Goal: Transaction & Acquisition: Purchase product/service

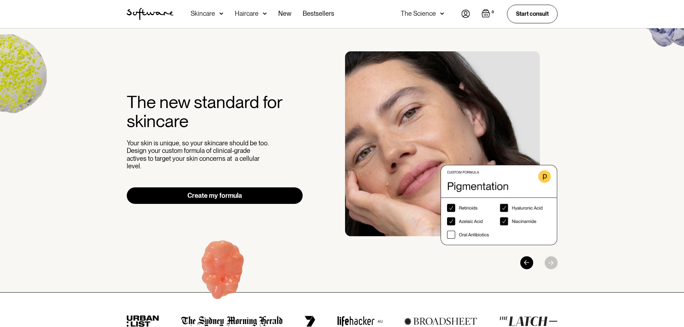
click at [220, 13] on img at bounding box center [221, 13] width 4 height 7
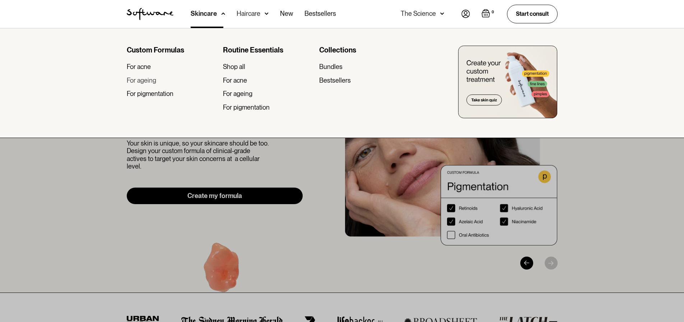
click at [149, 80] on div "For ageing" at bounding box center [141, 81] width 29 height 8
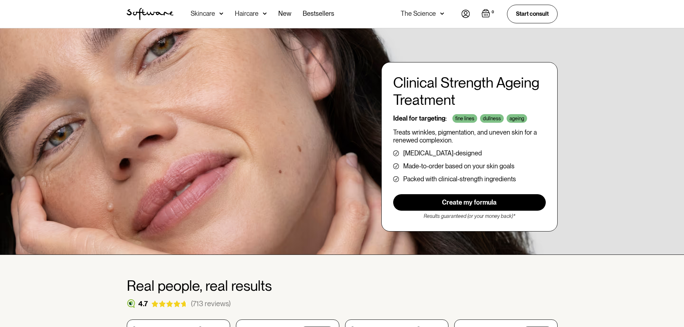
click at [219, 14] on img at bounding box center [221, 13] width 4 height 7
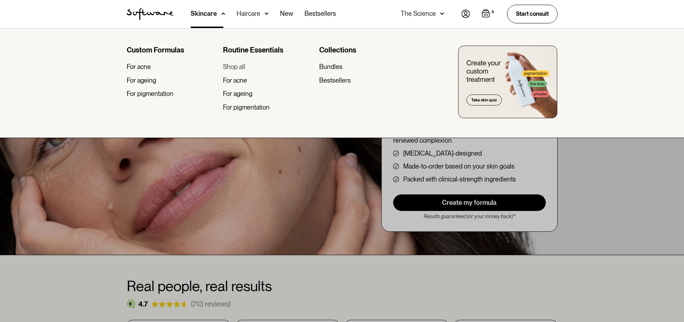
click at [241, 66] on div "Shop all" at bounding box center [234, 67] width 22 height 8
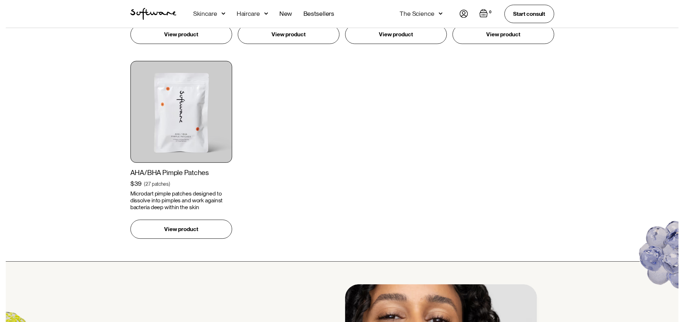
scroll to position [862, 0]
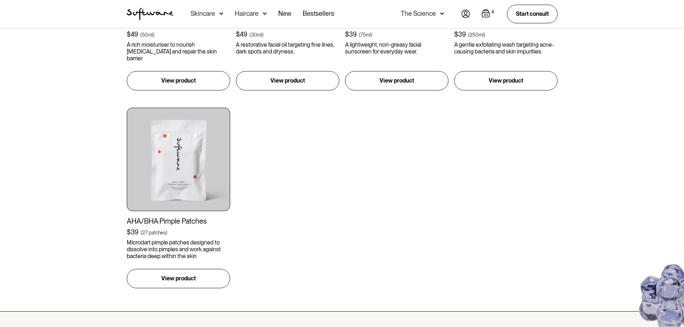
click at [223, 14] on img at bounding box center [221, 13] width 4 height 7
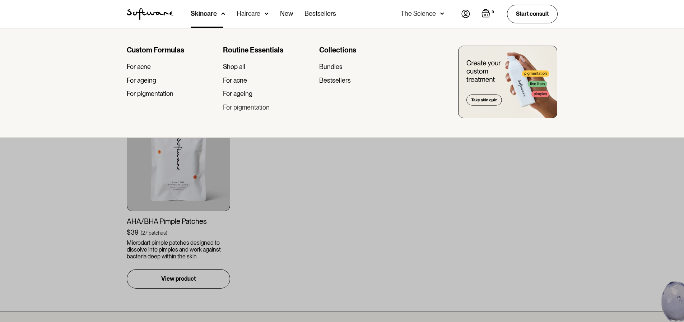
click at [249, 110] on div "For pigmentation" at bounding box center [246, 107] width 47 height 8
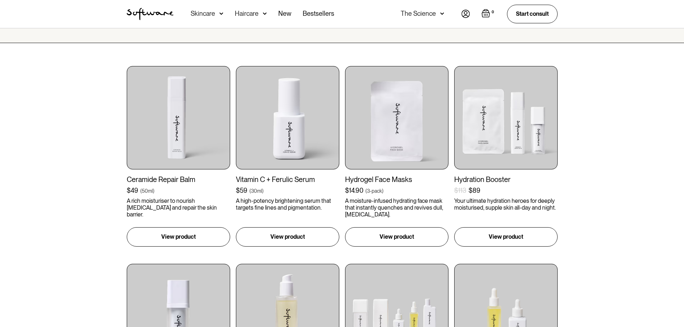
scroll to position [144, 0]
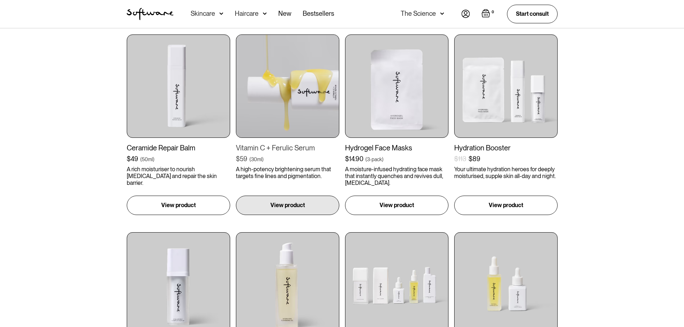
click at [292, 108] on img at bounding box center [287, 85] width 103 height 103
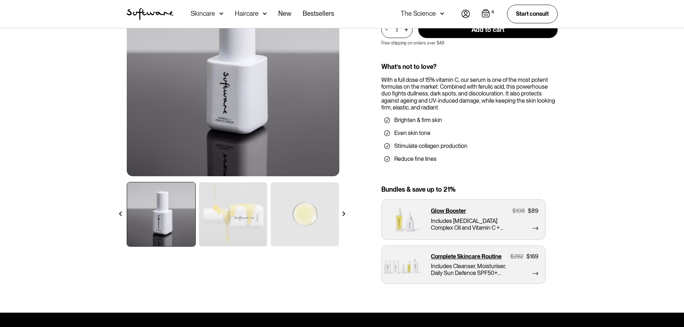
scroll to position [72, 0]
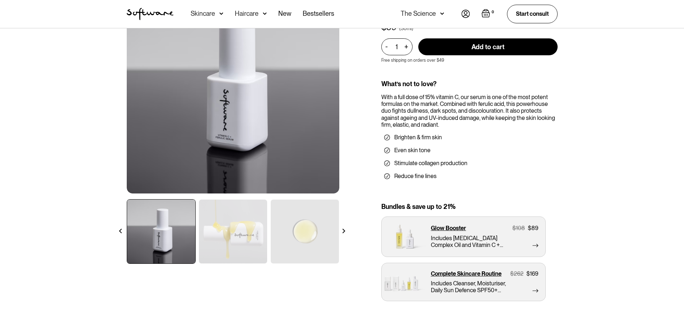
click at [233, 225] on img at bounding box center [233, 232] width 68 height 64
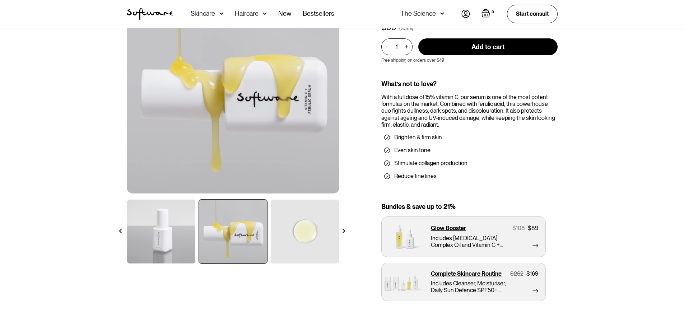
click at [297, 228] on img at bounding box center [305, 232] width 68 height 64
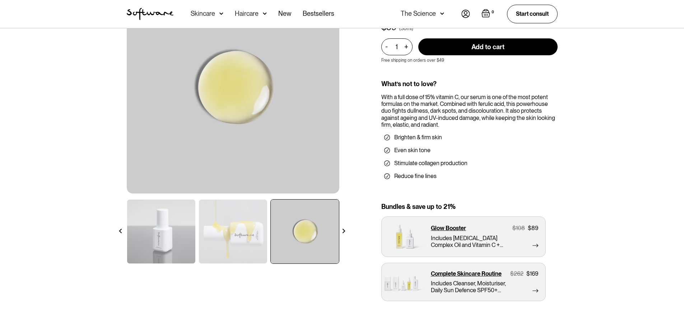
click at [344, 231] on img at bounding box center [344, 231] width 5 height 5
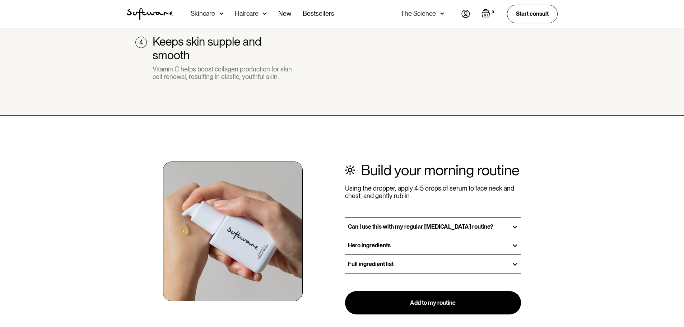
scroll to position [754, 0]
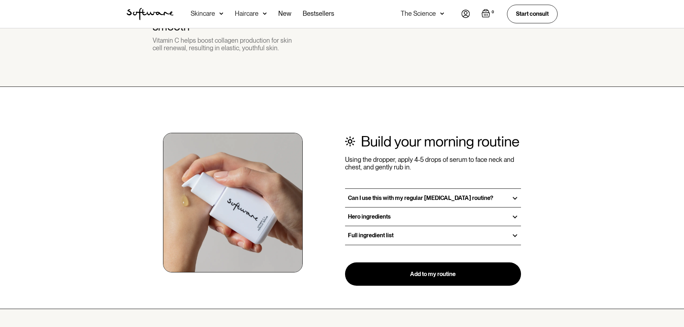
click at [514, 216] on div at bounding box center [515, 217] width 6 height 6
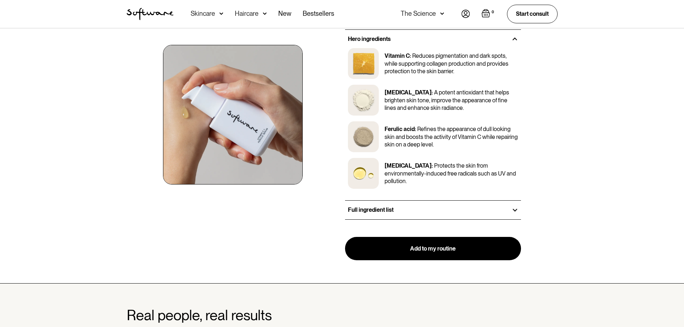
scroll to position [1006, 0]
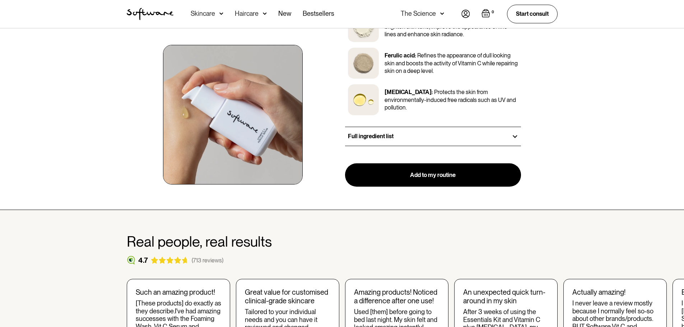
click at [518, 134] on div at bounding box center [515, 136] width 6 height 6
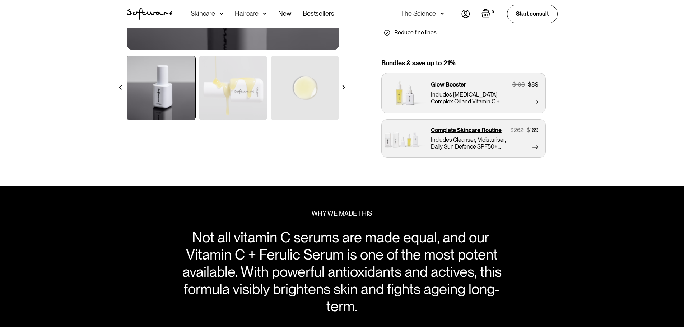
scroll to position [0, 0]
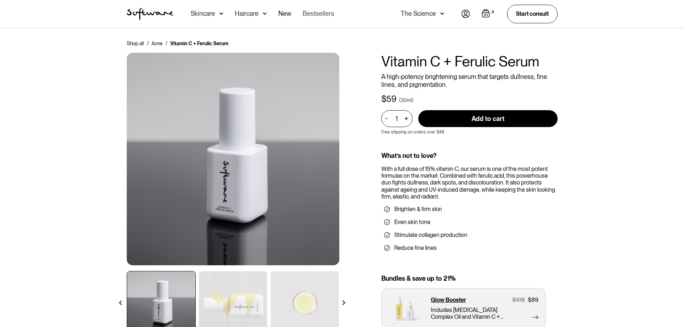
click at [317, 14] on link "Bestsellers" at bounding box center [319, 14] width 32 height 28
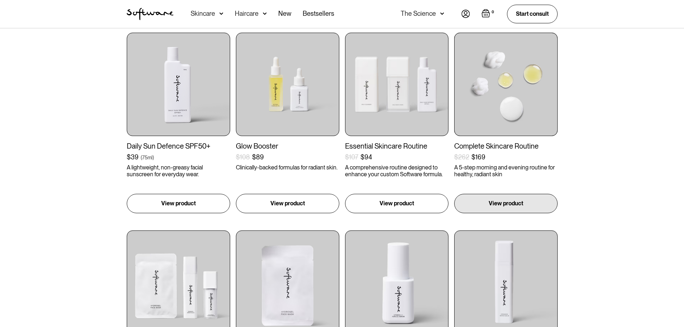
scroll to position [144, 0]
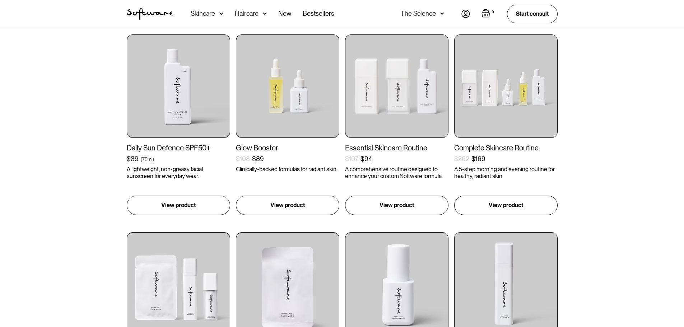
click at [466, 12] on img at bounding box center [466, 14] width 9 height 8
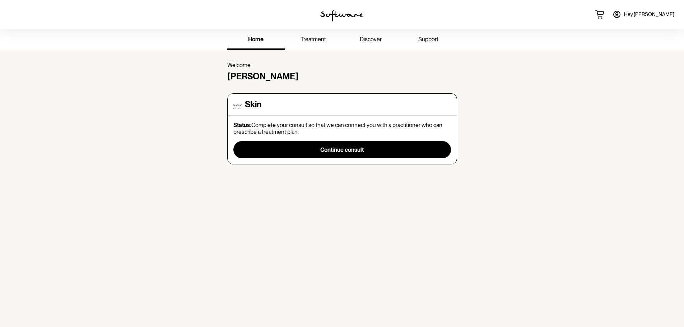
click at [261, 37] on span "home" at bounding box center [255, 39] width 15 height 7
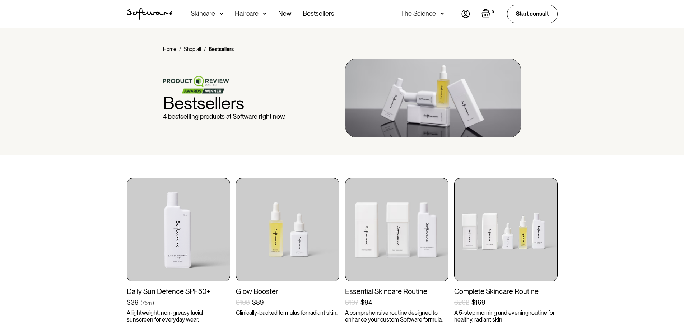
click at [141, 9] on img "home" at bounding box center [150, 14] width 47 height 12
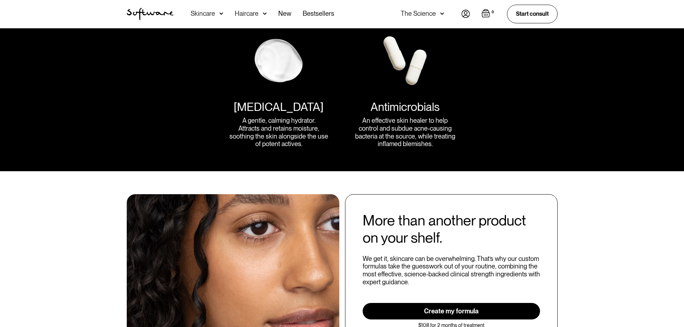
scroll to position [826, 0]
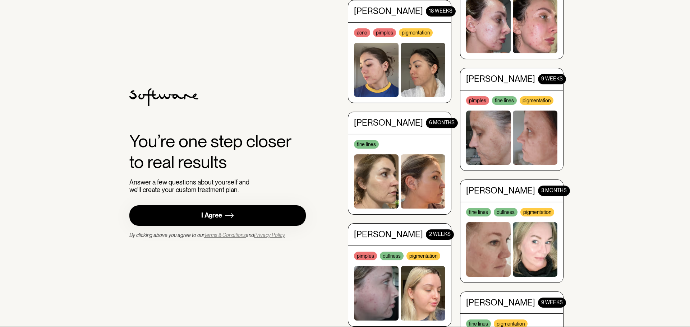
click at [222, 214] on link "I Agree" at bounding box center [217, 215] width 176 height 20
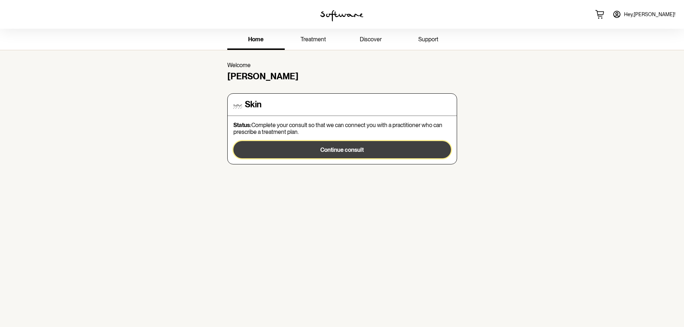
click at [338, 147] on span "Continue consult" at bounding box center [341, 150] width 43 height 7
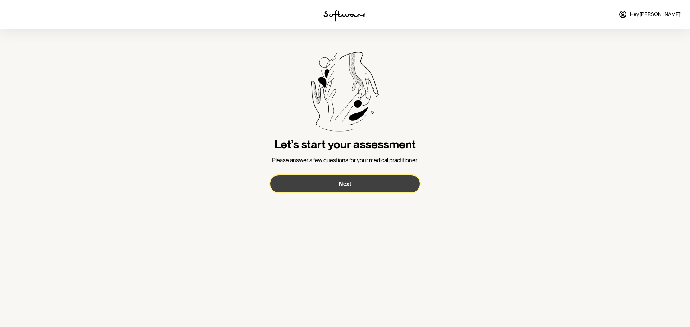
click at [344, 187] on span "Next" at bounding box center [345, 184] width 12 height 7
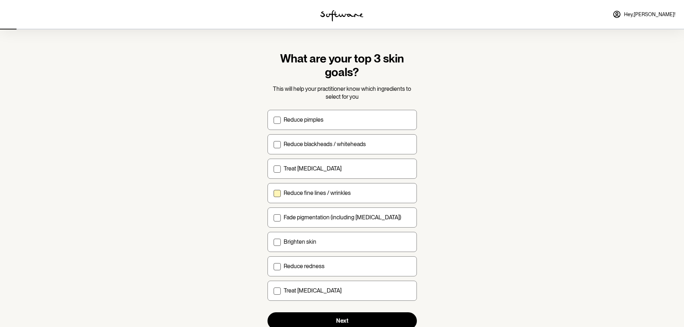
click at [277, 194] on span at bounding box center [277, 193] width 7 height 7
click at [274, 193] on input "Reduce fine lines / wrinkles" at bounding box center [273, 193] width 0 height 0
checkbox input "true"
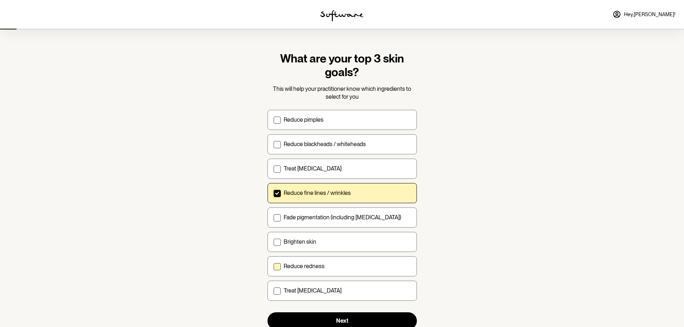
click at [277, 266] on span at bounding box center [277, 266] width 7 height 7
click at [274, 266] on input "Reduce redness" at bounding box center [273, 266] width 0 height 0
checkbox input "true"
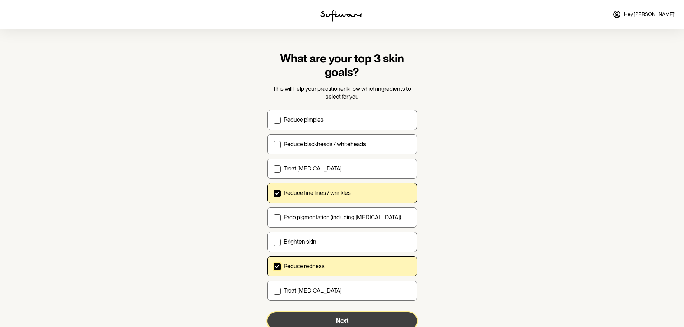
click at [347, 320] on span "Next" at bounding box center [342, 321] width 12 height 7
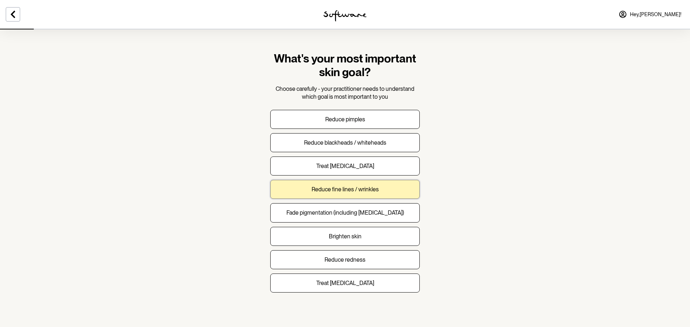
click at [336, 192] on p "Reduce fine lines / wrinkles" at bounding box center [344, 189] width 67 height 7
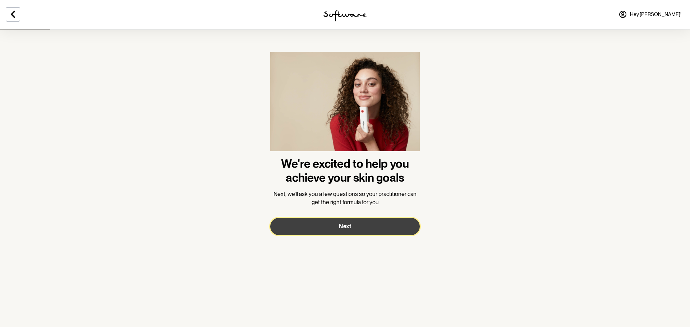
click at [348, 226] on span "Next" at bounding box center [345, 226] width 12 height 7
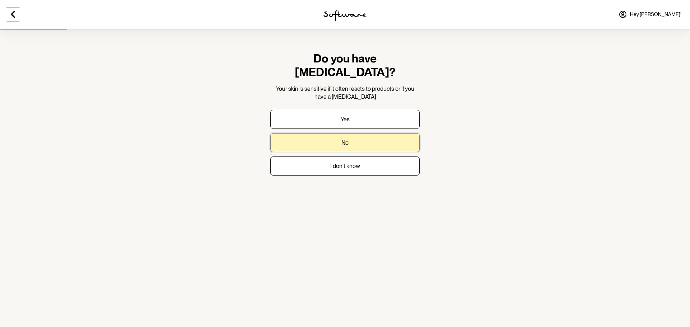
click at [345, 139] on p "No" at bounding box center [344, 142] width 7 height 7
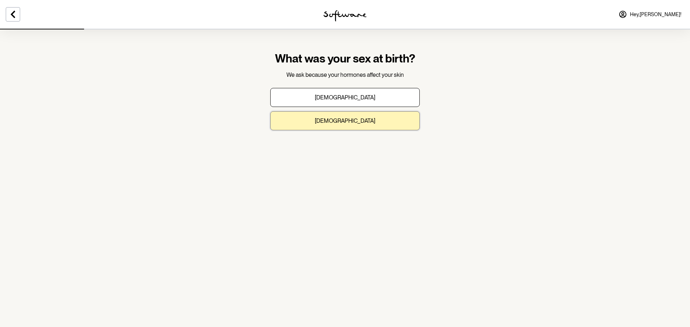
click at [341, 119] on p "[DEMOGRAPHIC_DATA]" at bounding box center [345, 120] width 60 height 7
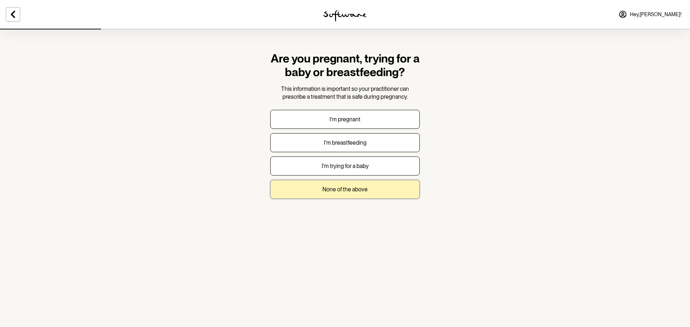
click at [339, 190] on p "None of the above" at bounding box center [344, 189] width 45 height 7
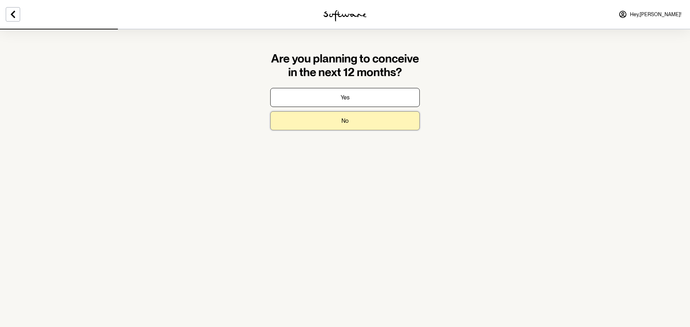
click at [345, 120] on p "No" at bounding box center [344, 120] width 7 height 7
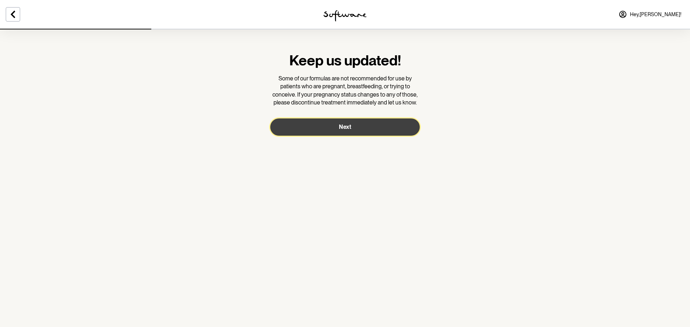
click at [343, 124] on span "Next" at bounding box center [345, 127] width 12 height 7
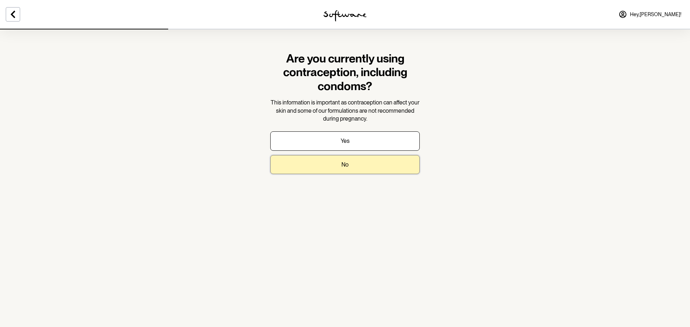
click at [342, 164] on p "No" at bounding box center [344, 164] width 7 height 7
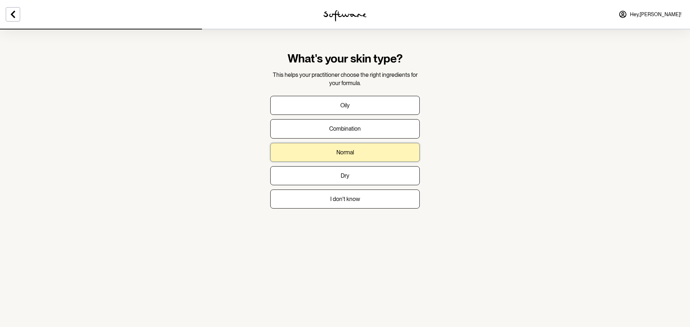
click at [332, 156] on button "Normal" at bounding box center [344, 152] width 149 height 19
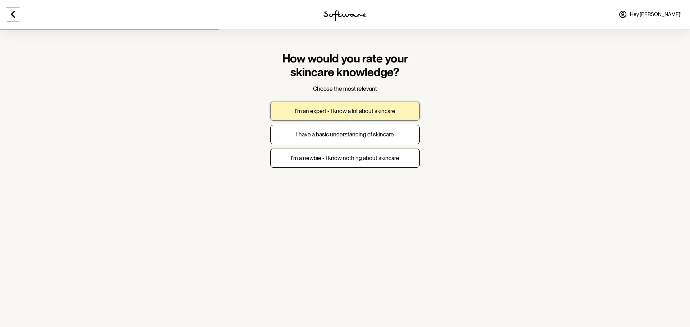
click at [336, 113] on p "I'm an expert - I know a lot about skincare" at bounding box center [345, 111] width 101 height 7
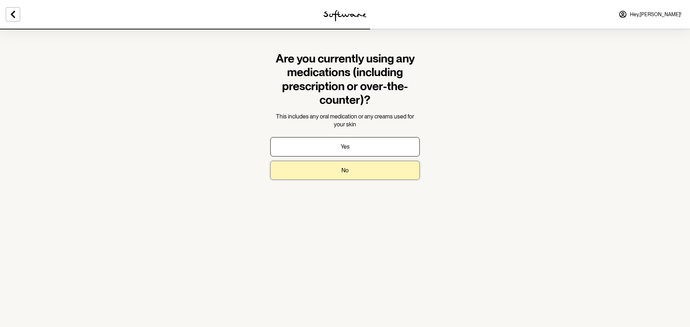
click at [339, 170] on button "No" at bounding box center [344, 170] width 149 height 19
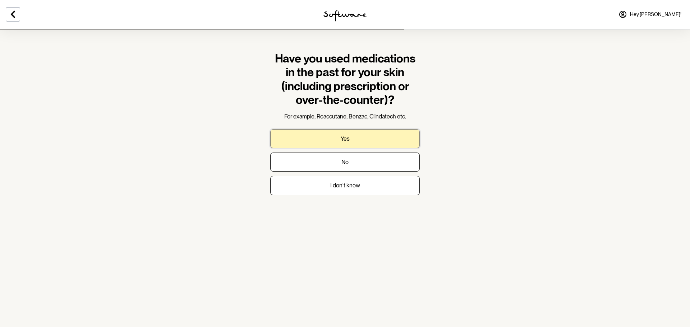
click at [343, 139] on p "Yes" at bounding box center [345, 138] width 9 height 7
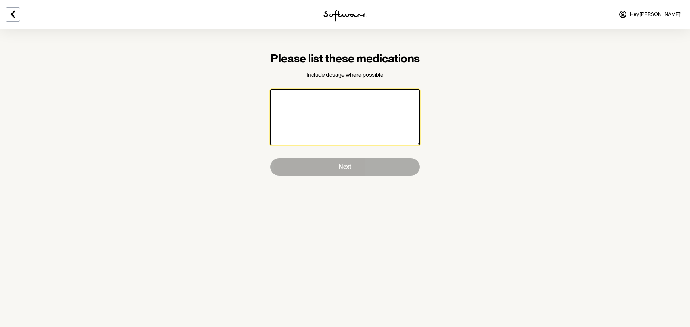
click at [301, 118] on textarea at bounding box center [344, 117] width 149 height 56
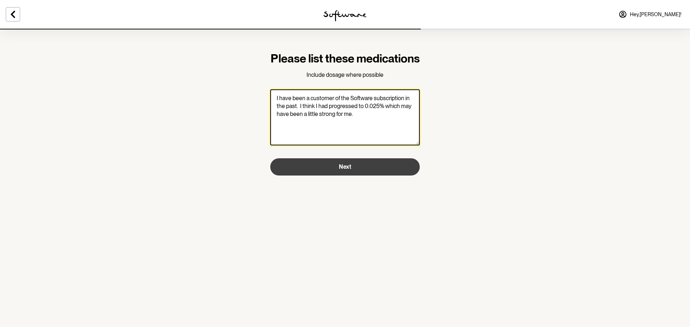
type textarea "I have been a customer of the Software subscription in the past. I think I had …"
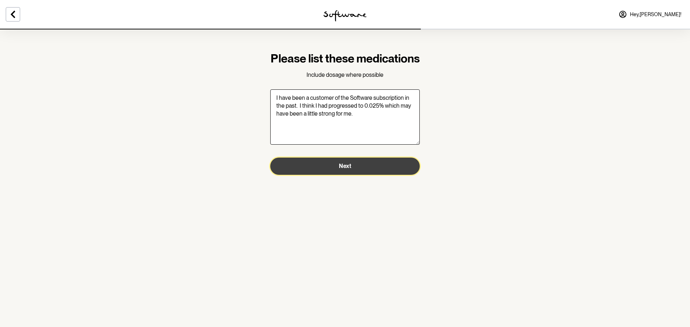
click at [347, 170] on span "Next" at bounding box center [345, 166] width 12 height 7
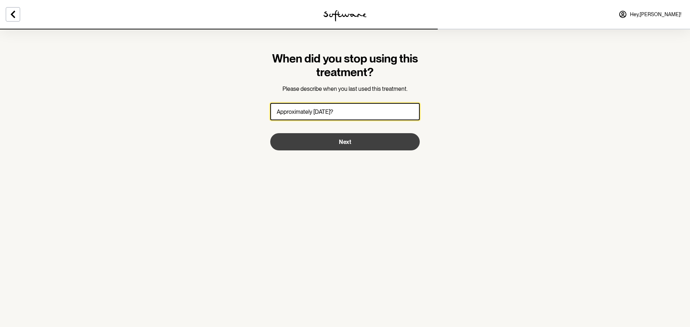
type input "Approximately 4 years ago?"
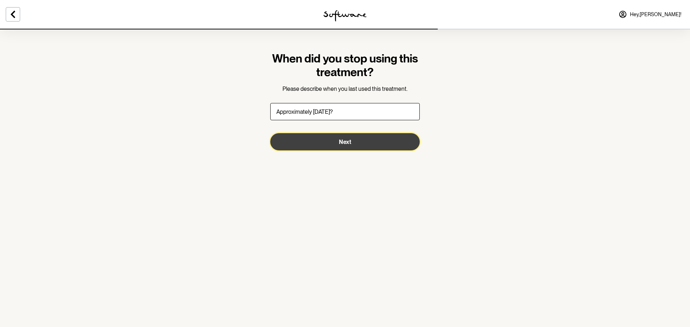
click at [348, 141] on span "Next" at bounding box center [345, 142] width 12 height 7
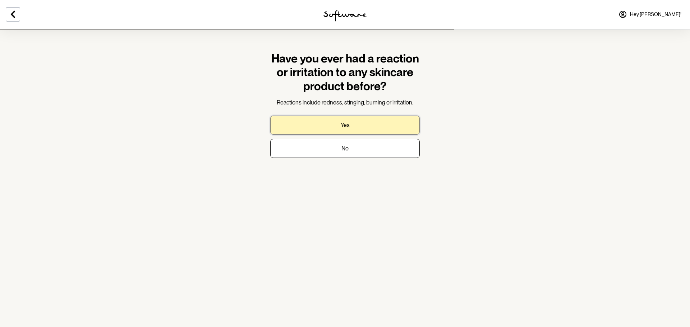
click at [344, 126] on p "Yes" at bounding box center [345, 125] width 9 height 7
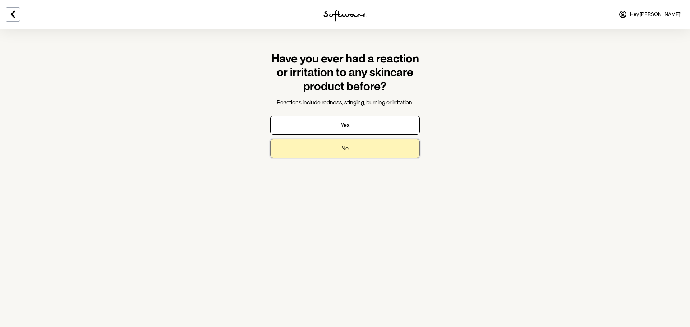
click at [343, 149] on p "No" at bounding box center [344, 148] width 7 height 7
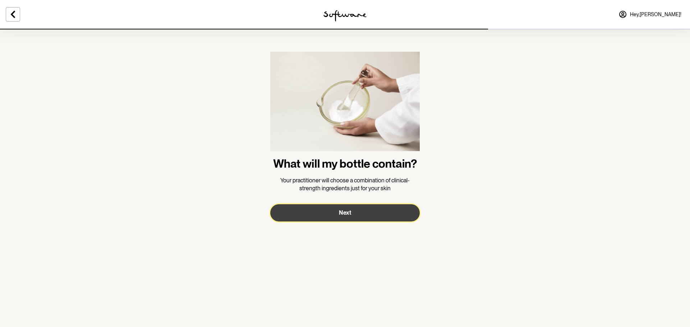
click at [340, 208] on button "Next" at bounding box center [344, 212] width 149 height 17
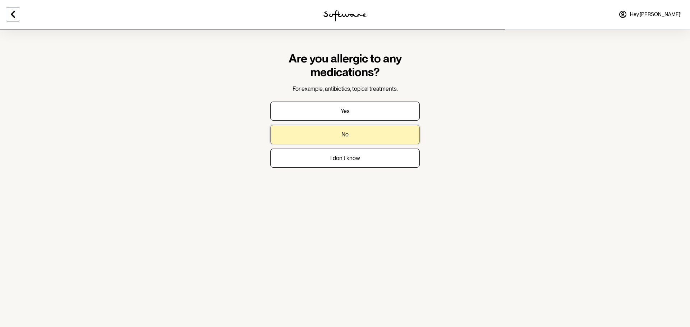
click at [338, 133] on button "No" at bounding box center [344, 134] width 149 height 19
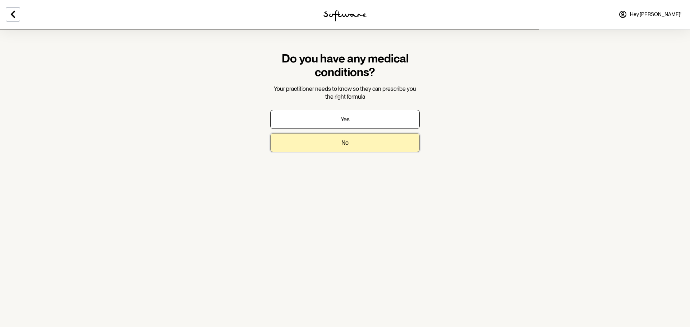
click at [345, 142] on p "No" at bounding box center [344, 142] width 7 height 7
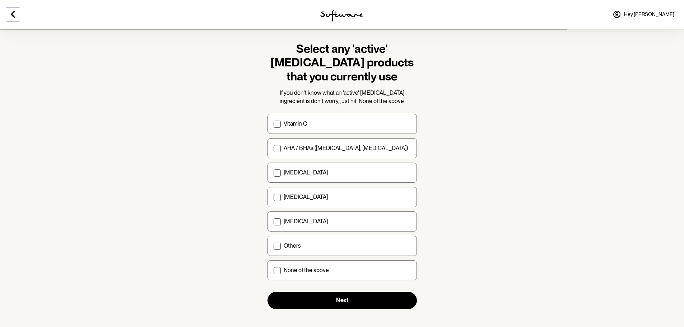
scroll to position [15, 0]
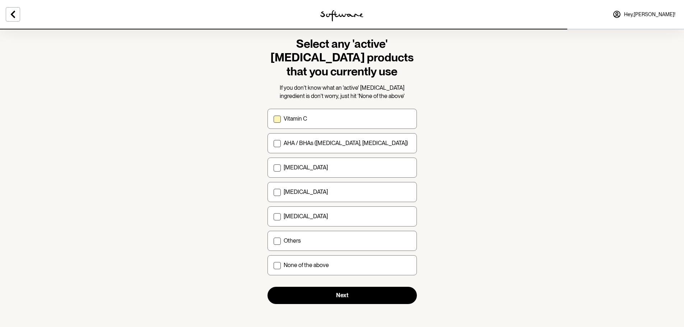
click at [278, 119] on span at bounding box center [277, 119] width 7 height 7
click at [274, 119] on input "Vitamin C" at bounding box center [273, 119] width 0 height 0
checkbox input "true"
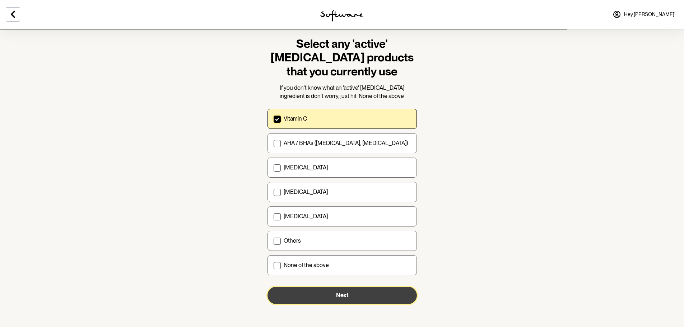
click at [349, 297] on button "Next" at bounding box center [342, 295] width 149 height 17
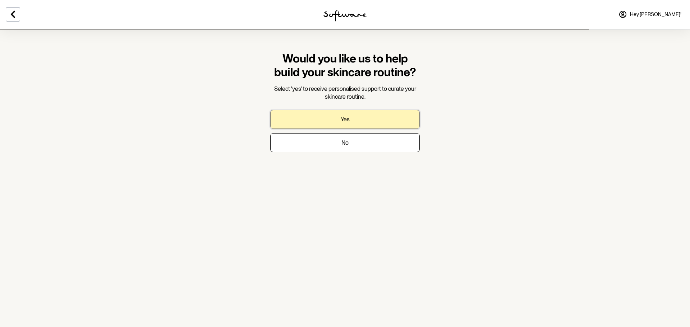
click at [345, 117] on p "Yes" at bounding box center [345, 119] width 9 height 7
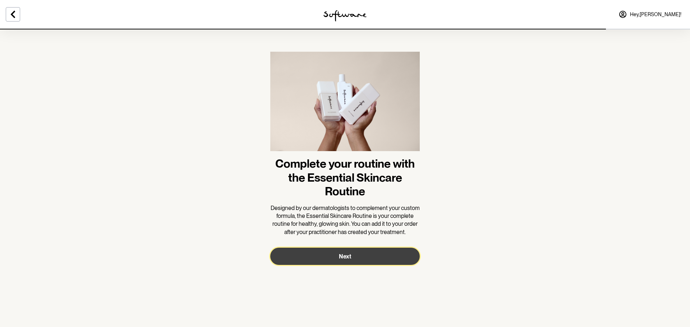
click at [348, 254] on span "Next" at bounding box center [345, 256] width 12 height 7
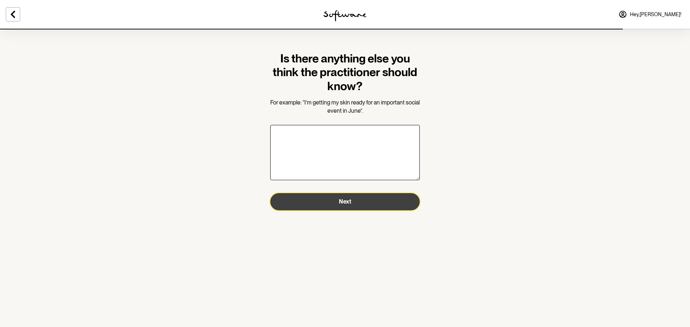
click at [347, 206] on button "Next" at bounding box center [344, 201] width 149 height 17
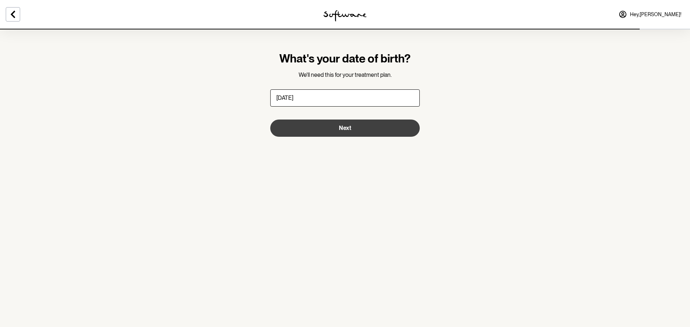
type input "[DATE]"
click at [349, 129] on span "Next" at bounding box center [345, 128] width 12 height 7
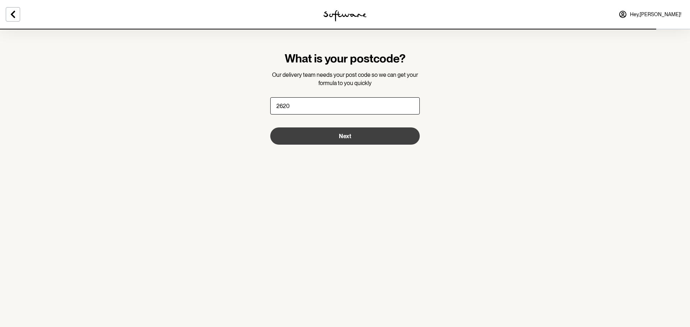
type input "2620"
click at [343, 138] on span "Next" at bounding box center [345, 136] width 12 height 7
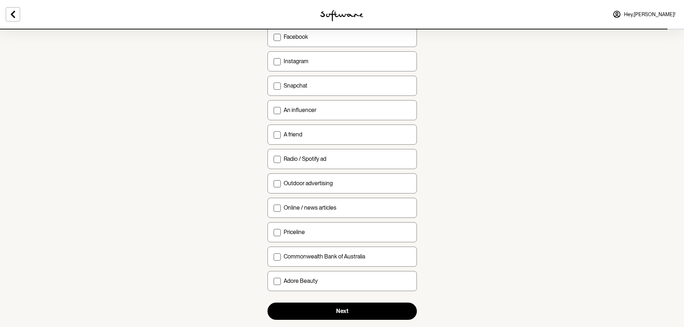
scroll to position [175, 0]
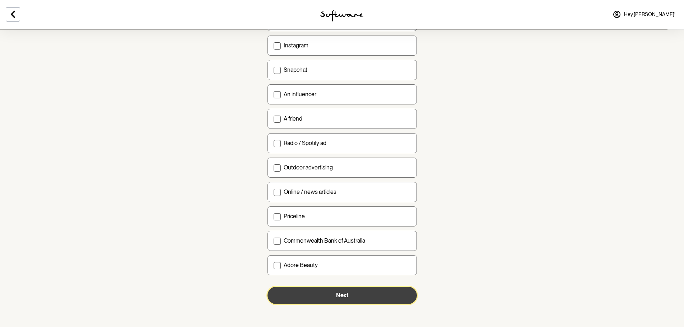
click at [337, 296] on span "Next" at bounding box center [342, 295] width 12 height 7
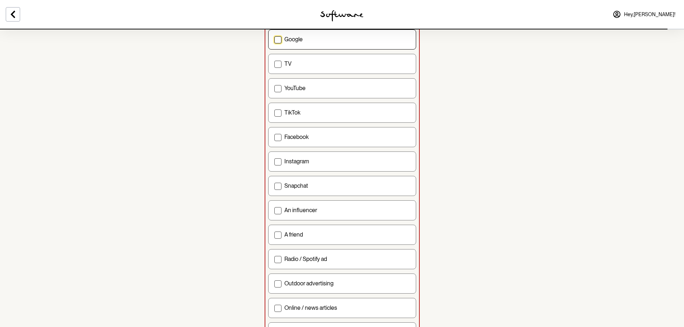
scroll to position [72, 0]
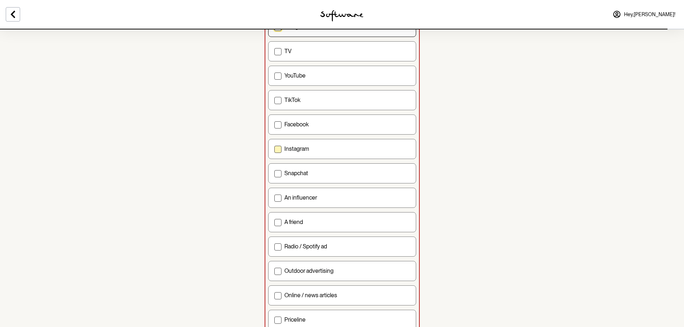
click at [278, 148] on span at bounding box center [277, 149] width 7 height 7
click at [274, 149] on input "Instagram" at bounding box center [274, 149] width 0 height 0
checkbox input "true"
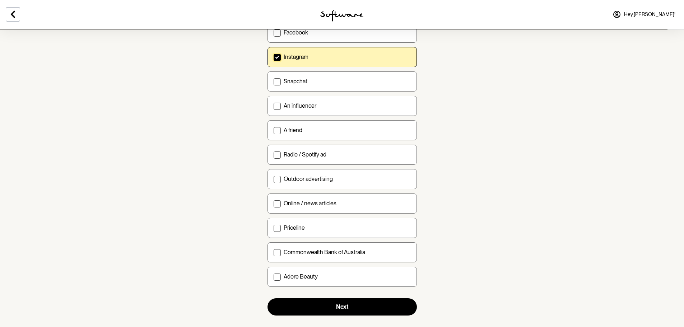
scroll to position [175, 0]
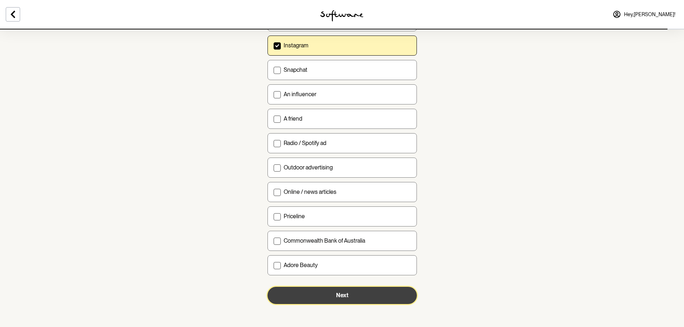
click at [333, 292] on button "Next" at bounding box center [342, 295] width 149 height 17
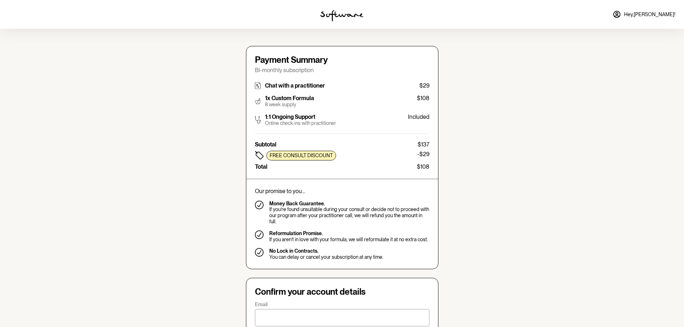
type input "[EMAIL_ADDRESS][DOMAIN_NAME]"
type input "[PHONE_NUMBER]"
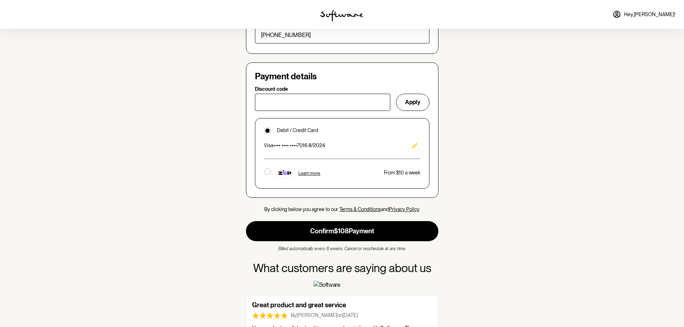
scroll to position [467, 0]
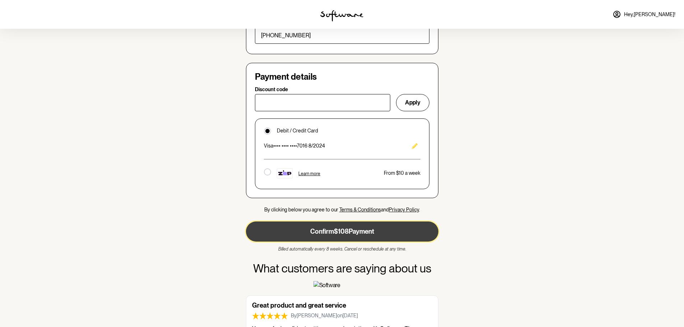
click at [344, 222] on button "Confirm $108 Payment" at bounding box center [342, 232] width 193 height 20
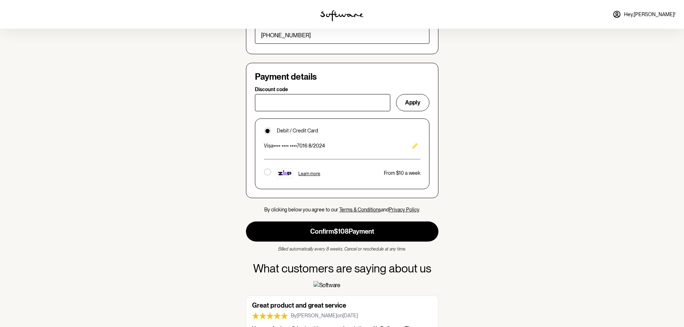
click at [346, 140] on div "visa •••• •••• •••• 7016 8/2024" at bounding box center [342, 145] width 157 height 11
click at [314, 143] on p "visa •••• •••• •••• 7016 8/2024" at bounding box center [294, 146] width 61 height 6
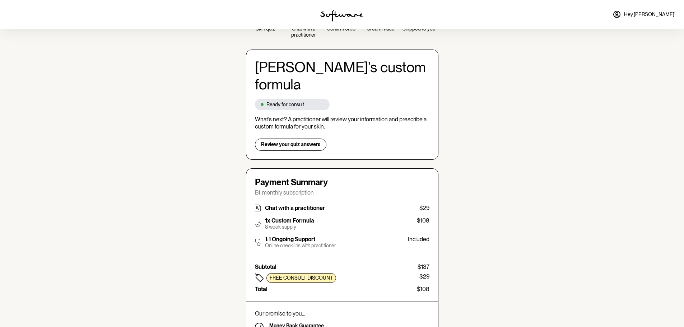
scroll to position [0, 0]
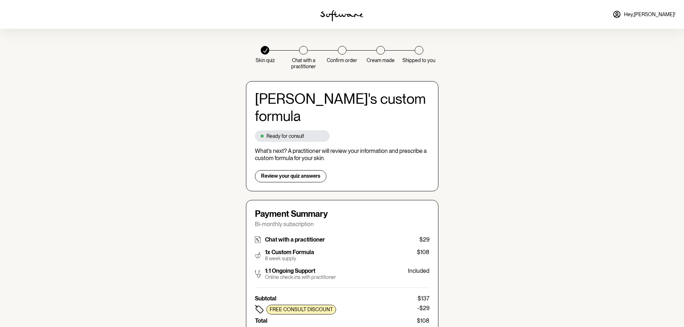
click at [667, 13] on span "Hey, Donna !" at bounding box center [649, 14] width 51 height 6
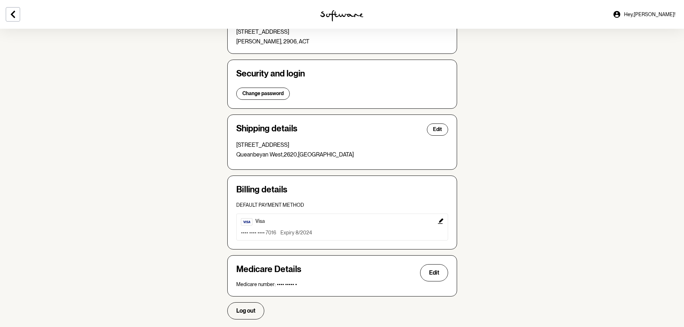
scroll to position [121, 0]
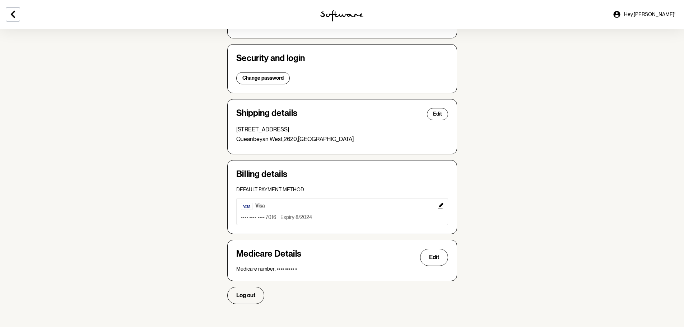
click at [355, 210] on div "visa" at bounding box center [342, 206] width 203 height 7
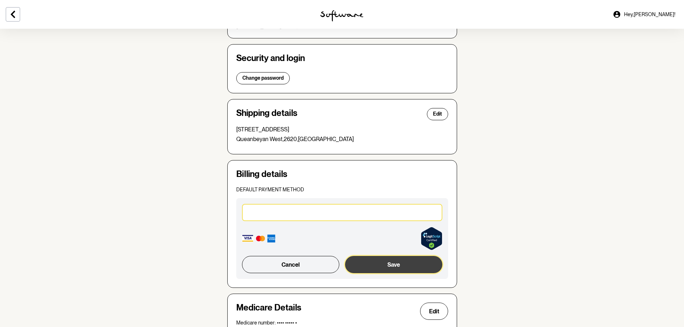
click at [388, 269] on button "Save" at bounding box center [393, 264] width 97 height 17
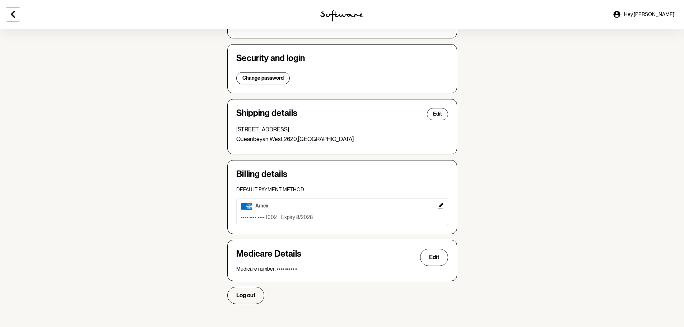
click at [15, 17] on icon at bounding box center [13, 14] width 4 height 7
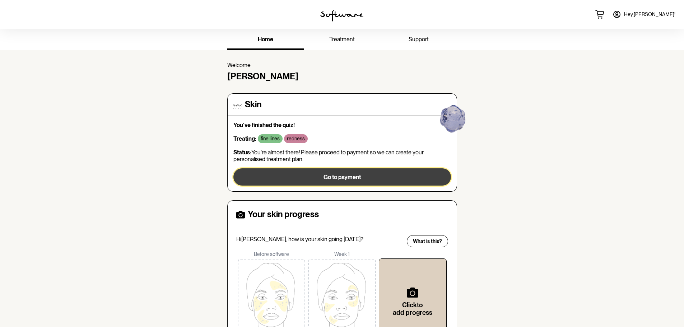
click at [361, 178] on button "Go to payment" at bounding box center [342, 176] width 218 height 17
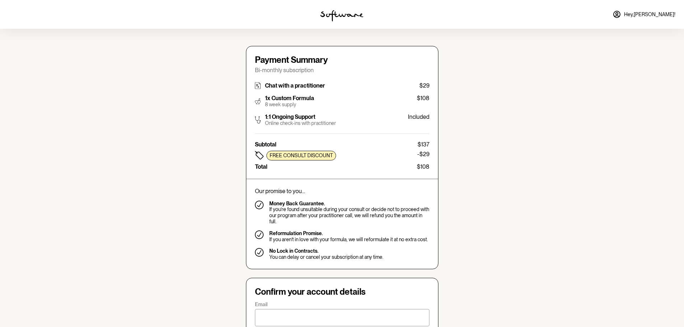
type input "[EMAIL_ADDRESS][DOMAIN_NAME]"
type input "[PHONE_NUMBER]"
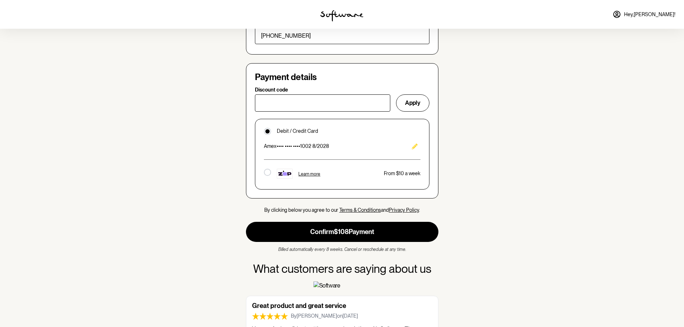
scroll to position [467, 0]
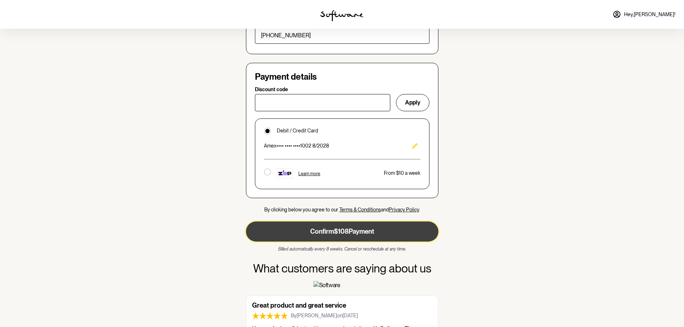
click at [334, 222] on button "Confirm $108 Payment" at bounding box center [342, 232] width 193 height 20
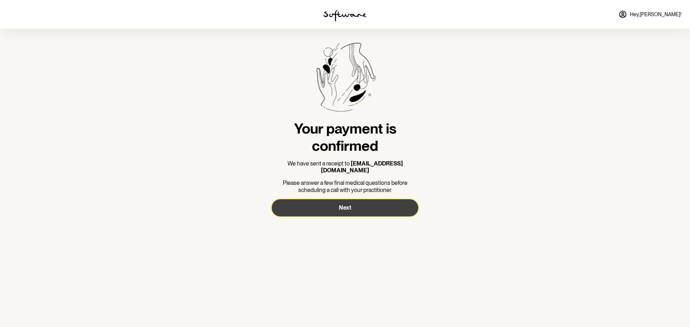
click at [361, 204] on button "Next" at bounding box center [345, 207] width 147 height 17
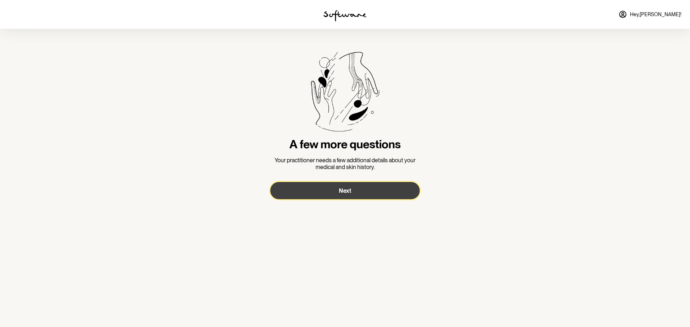
click at [351, 188] on button "Next" at bounding box center [344, 190] width 149 height 17
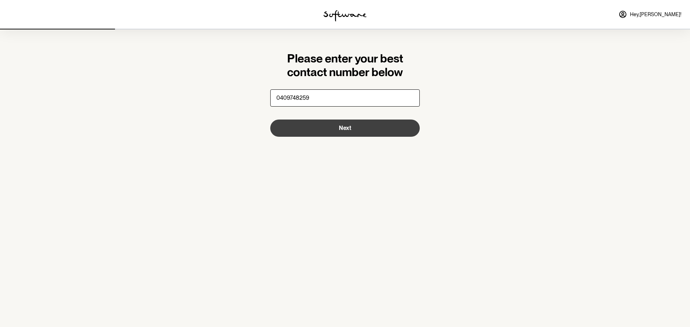
type input "0409748259"
click at [344, 128] on span "Next" at bounding box center [345, 128] width 12 height 7
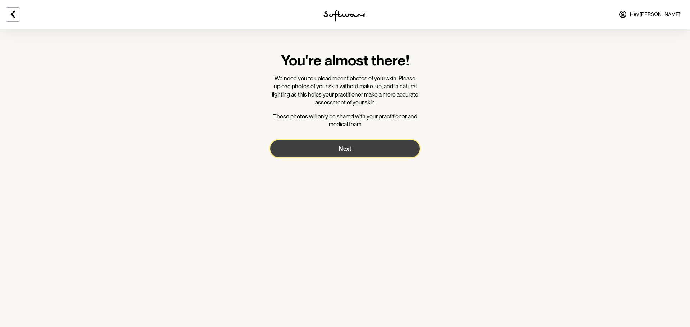
click at [347, 146] on span "Next" at bounding box center [345, 148] width 12 height 7
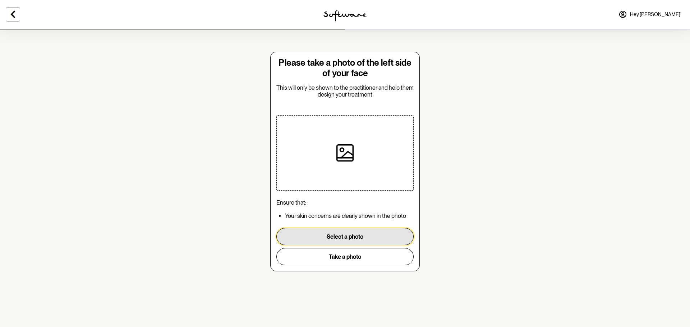
click at [340, 236] on button "Select a photo" at bounding box center [344, 236] width 137 height 17
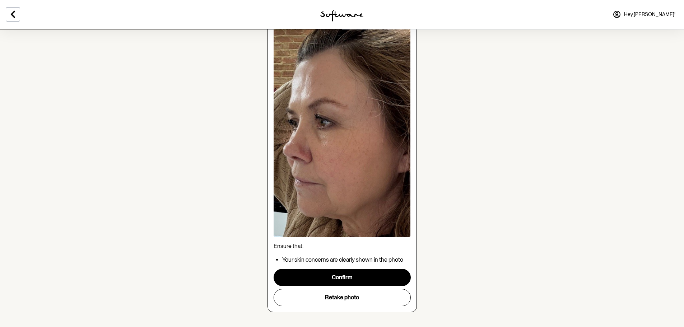
scroll to position [56, 0]
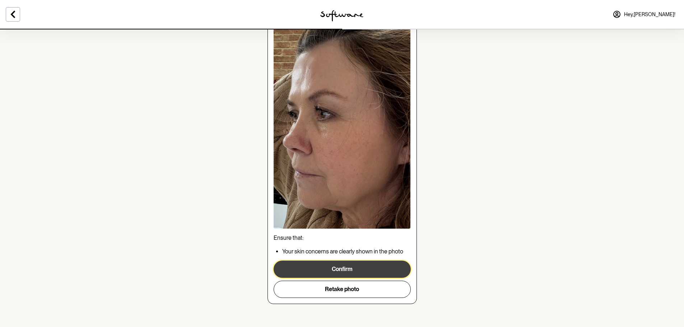
click at [344, 265] on button "Confirm" at bounding box center [342, 269] width 137 height 17
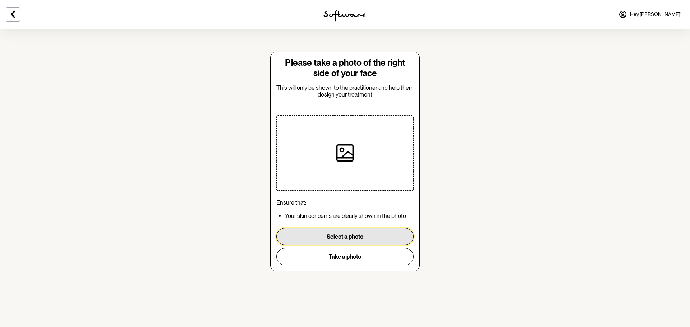
click at [339, 237] on button "Select a photo" at bounding box center [344, 236] width 137 height 17
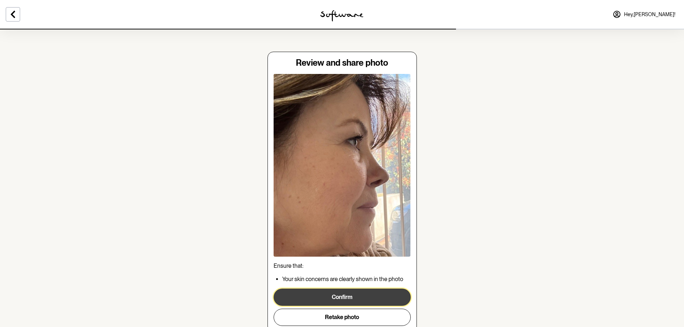
click at [358, 299] on button "Confirm" at bounding box center [342, 297] width 137 height 17
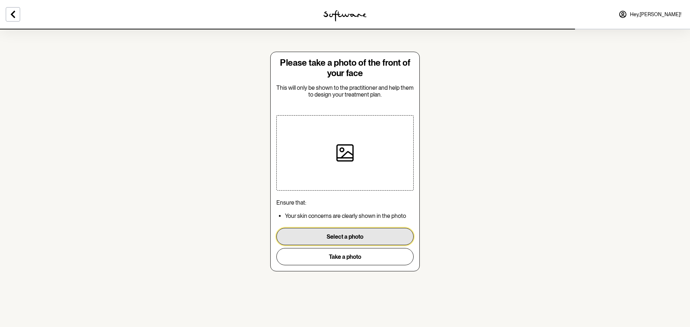
click at [352, 238] on button "Select a photo" at bounding box center [344, 236] width 137 height 17
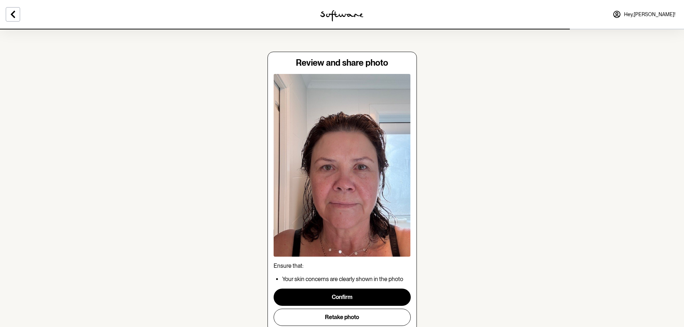
click at [388, 245] on img at bounding box center [342, 165] width 137 height 183
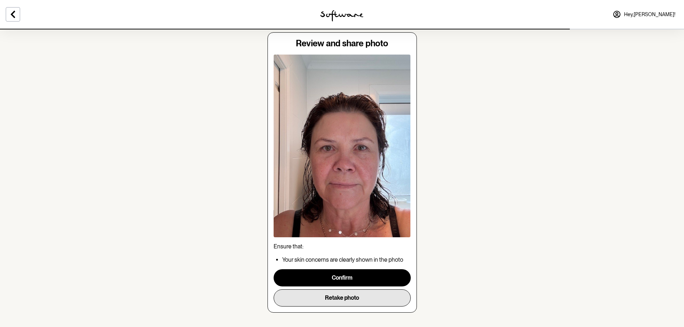
scroll to position [28, 0]
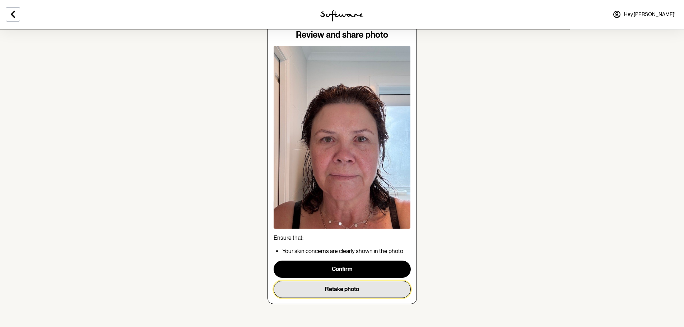
click at [341, 288] on button "Retake photo" at bounding box center [342, 289] width 137 height 17
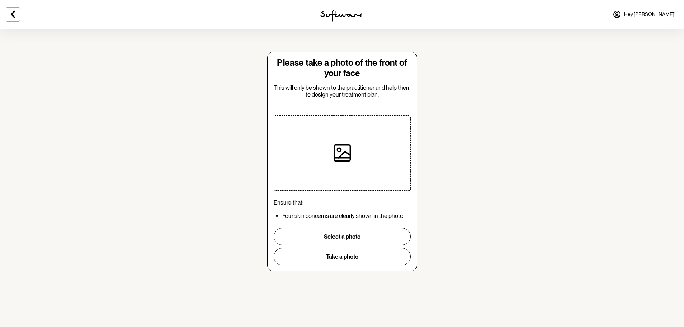
scroll to position [0, 0]
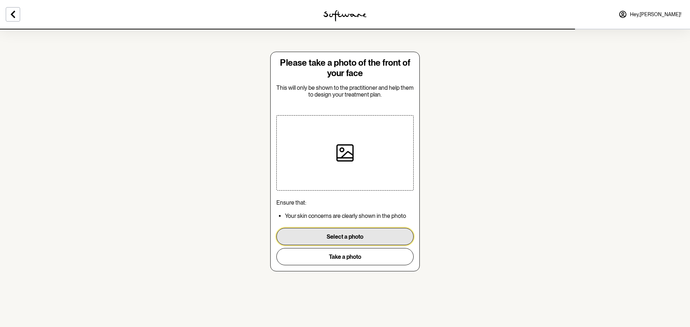
click at [352, 237] on button "Select a photo" at bounding box center [344, 236] width 137 height 17
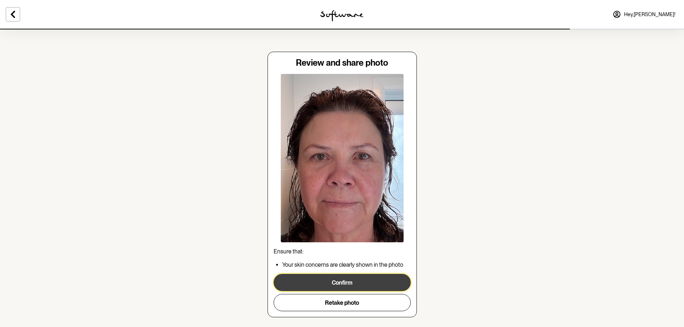
click at [357, 278] on button "Confirm" at bounding box center [342, 282] width 137 height 17
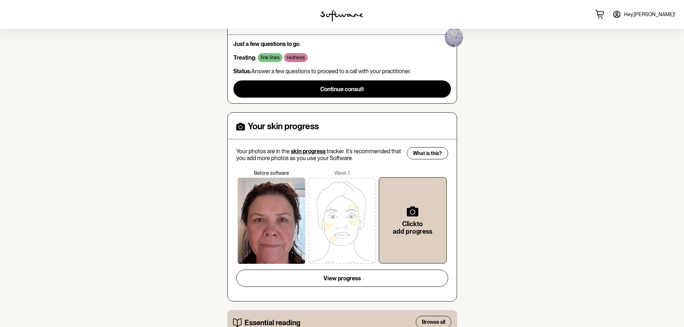
scroll to position [36, 0]
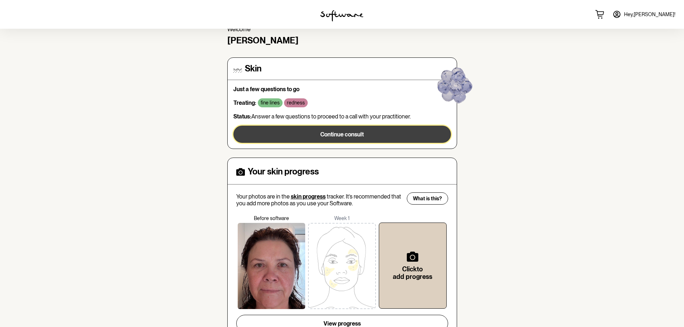
click at [337, 132] on span "Continue consult" at bounding box center [341, 134] width 43 height 7
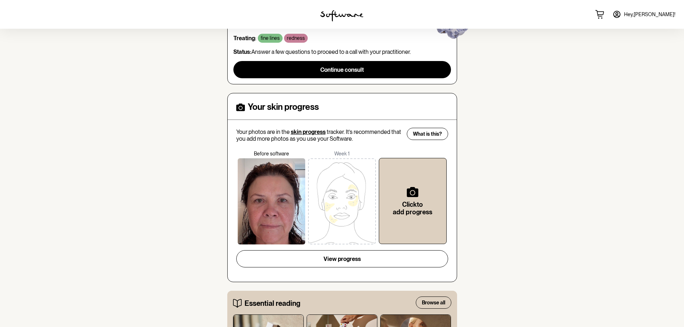
scroll to position [57, 0]
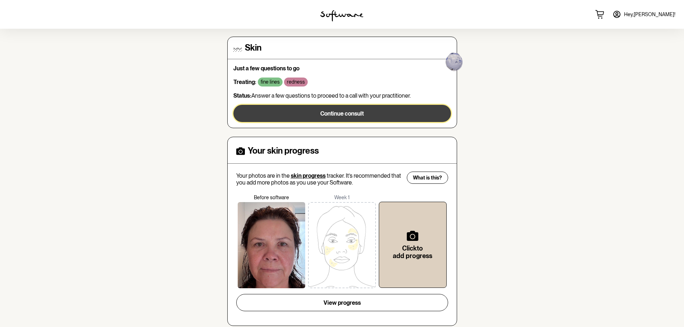
click at [331, 112] on span "Continue consult" at bounding box center [341, 113] width 43 height 7
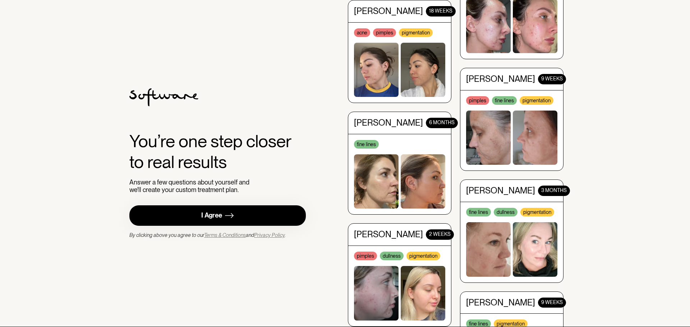
click at [217, 212] on div "I Agree" at bounding box center [211, 216] width 21 height 8
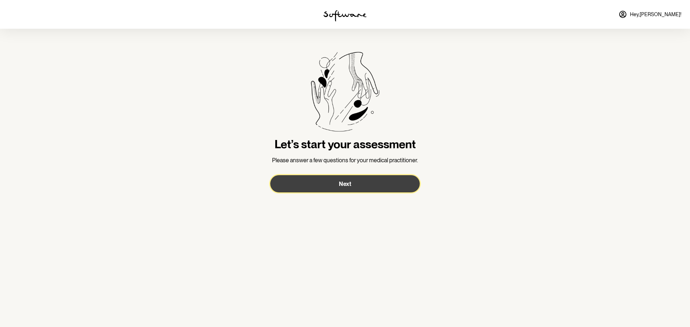
click at [347, 186] on span "Next" at bounding box center [345, 184] width 12 height 7
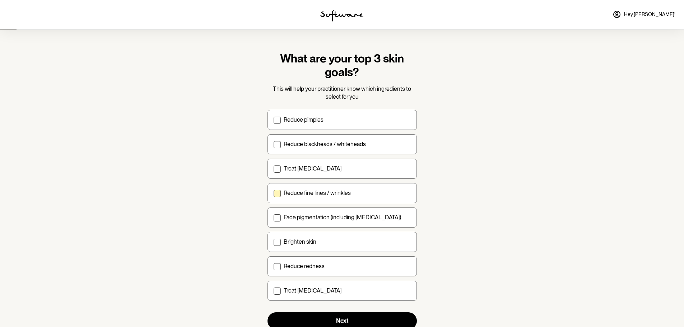
click at [278, 193] on span at bounding box center [277, 193] width 7 height 7
click at [274, 193] on input "Reduce fine lines / wrinkles" at bounding box center [273, 193] width 0 height 0
checkbox input "true"
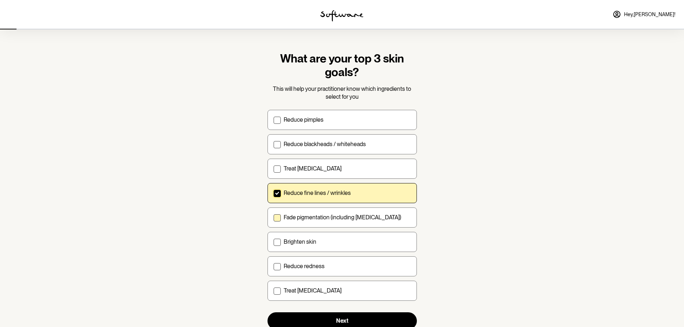
click at [277, 214] on span at bounding box center [277, 217] width 7 height 7
click at [274, 217] on input "Fade pigmentation (including melasma)" at bounding box center [273, 217] width 0 height 0
checkbox input "true"
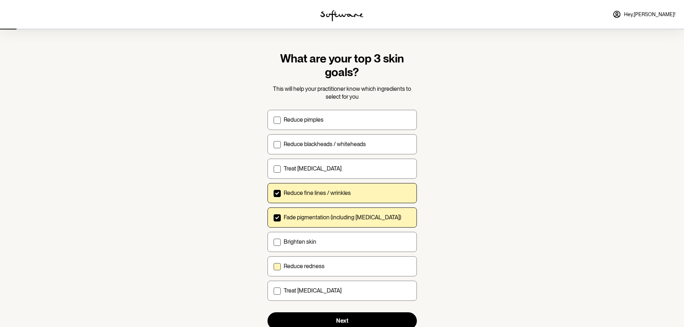
click at [276, 270] on label "Reduce redness" at bounding box center [342, 266] width 149 height 20
click at [274, 267] on input "Reduce redness" at bounding box center [273, 266] width 0 height 0
checkbox input "true"
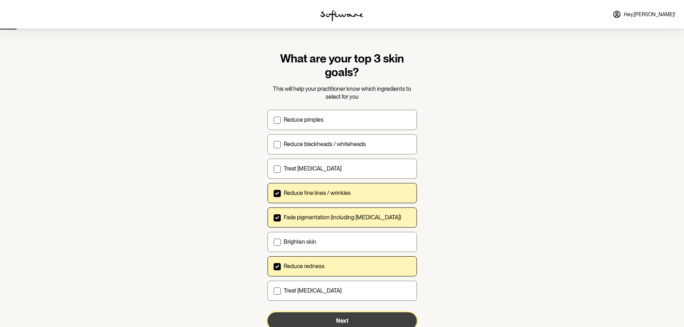
click at [332, 318] on button "Next" at bounding box center [342, 321] width 149 height 17
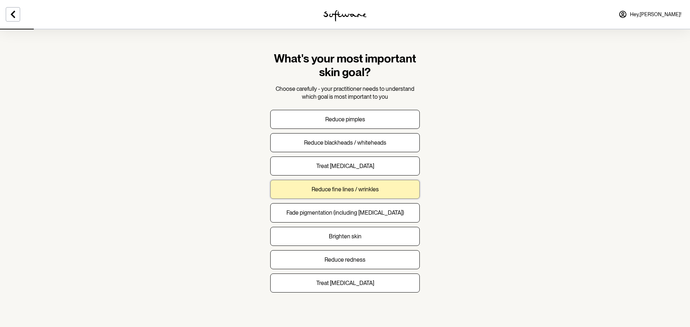
drag, startPoint x: 347, startPoint y: 189, endPoint x: 351, endPoint y: 196, distance: 8.4
click at [347, 189] on p "Reduce fine lines / wrinkles" at bounding box center [344, 189] width 67 height 7
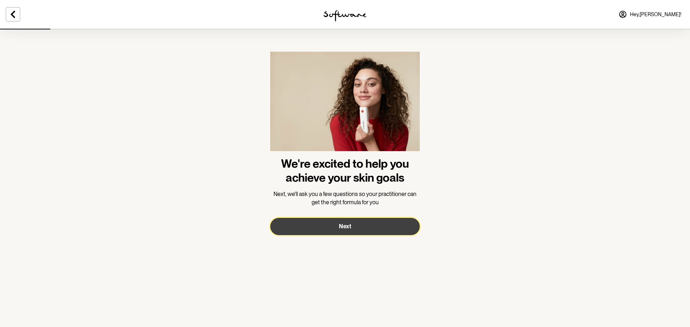
click at [344, 227] on span "Next" at bounding box center [345, 226] width 12 height 7
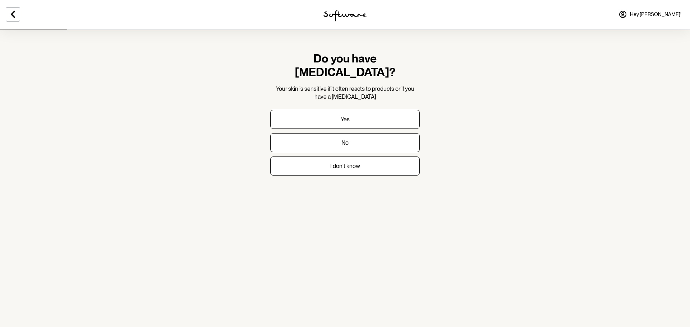
click at [666, 18] on link "Hey, Donna !" at bounding box center [649, 14] width 71 height 17
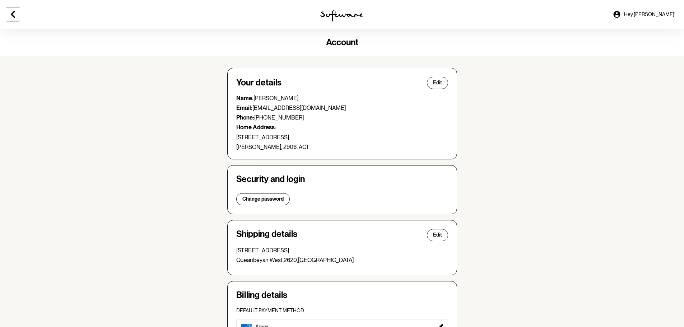
click at [4, 29] on div "Account" at bounding box center [342, 43] width 684 height 28
click at [16, 20] on button at bounding box center [13, 14] width 14 height 14
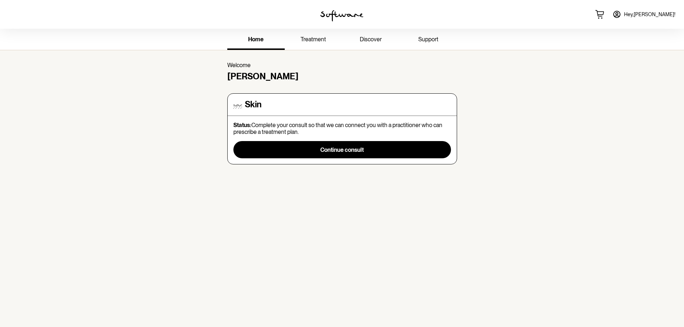
click at [24, 18] on div at bounding box center [114, 14] width 228 height 29
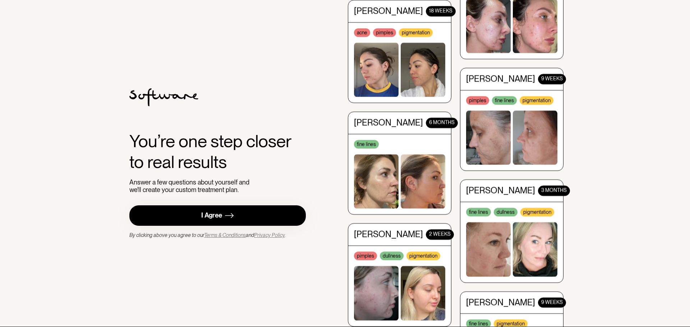
click at [227, 215] on img at bounding box center [229, 215] width 9 height 9
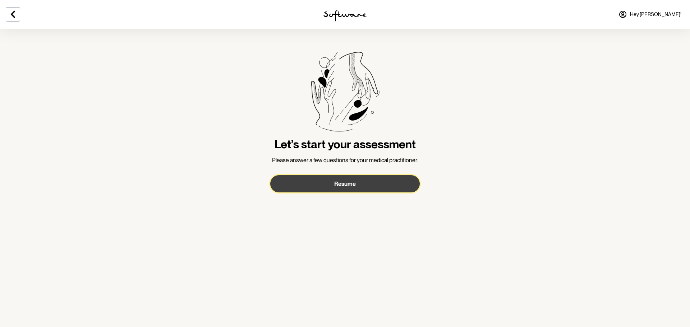
click at [342, 185] on span "Resume" at bounding box center [345, 184] width 22 height 7
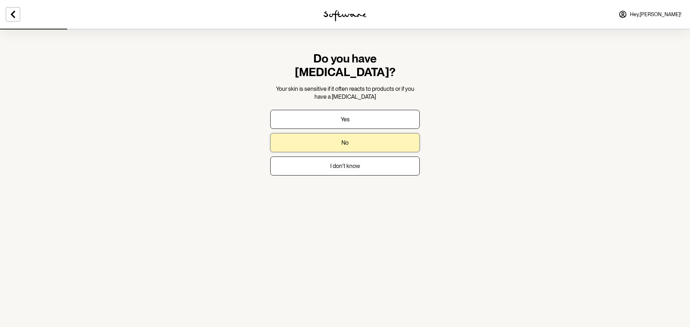
click at [345, 139] on p "No" at bounding box center [344, 142] width 7 height 7
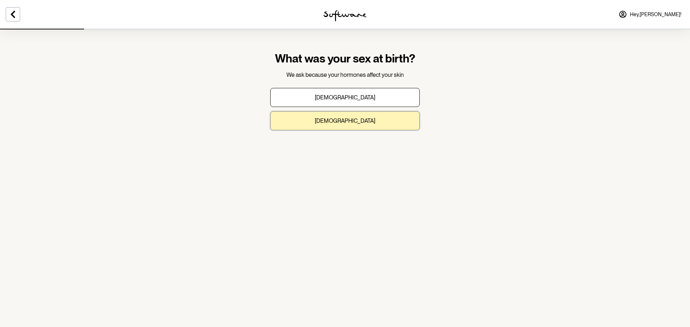
click at [345, 124] on p "[DEMOGRAPHIC_DATA]" at bounding box center [345, 120] width 60 height 7
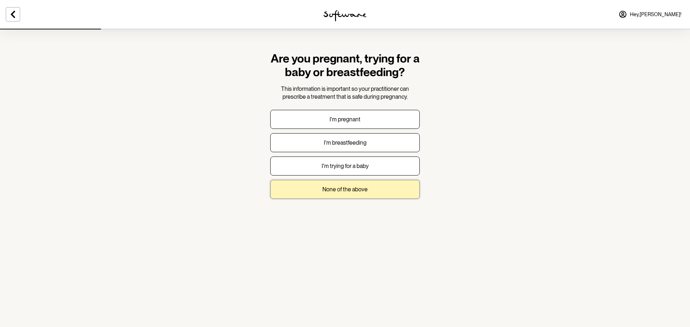
click at [341, 189] on p "None of the above" at bounding box center [344, 189] width 45 height 7
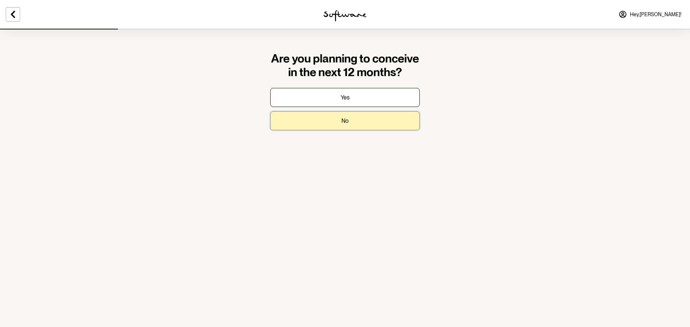
click at [342, 122] on p "No" at bounding box center [344, 120] width 7 height 7
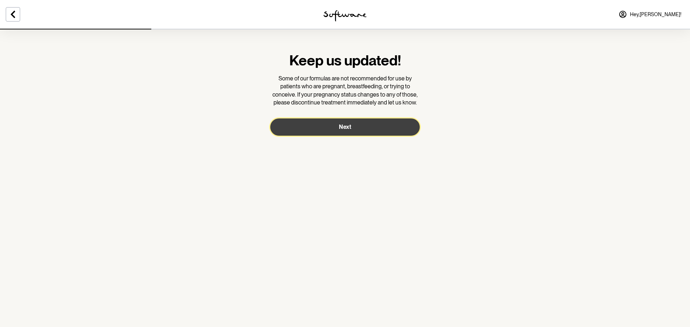
click at [342, 125] on span "Next" at bounding box center [345, 127] width 12 height 7
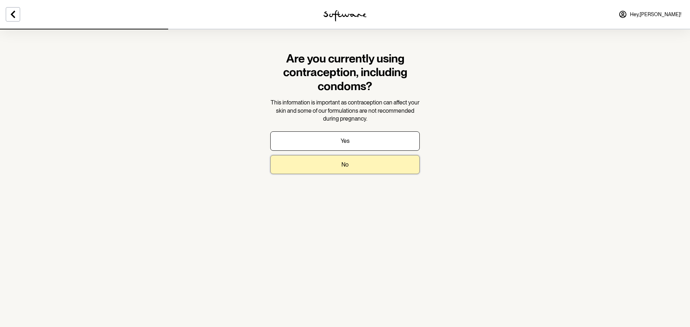
click at [348, 166] on p "No" at bounding box center [344, 164] width 7 height 7
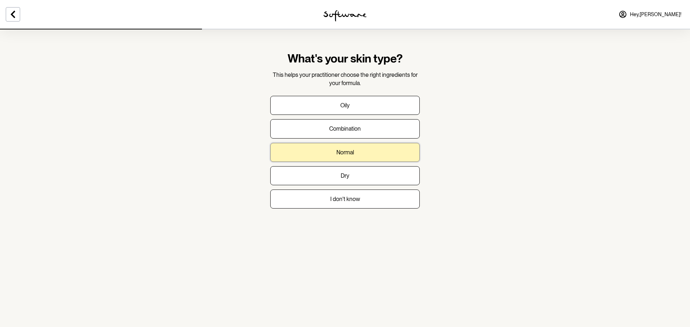
click at [360, 148] on button "Normal" at bounding box center [344, 152] width 149 height 19
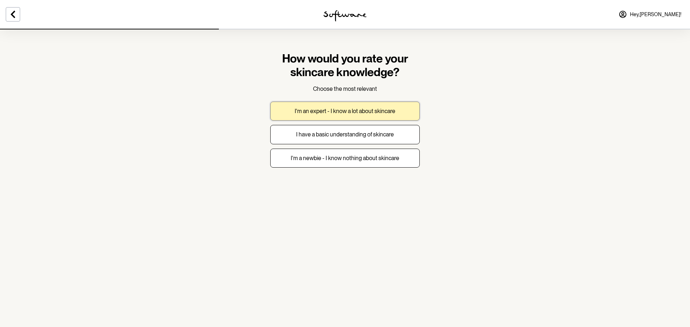
click at [346, 111] on p "I'm an expert - I know a lot about skincare" at bounding box center [345, 111] width 101 height 7
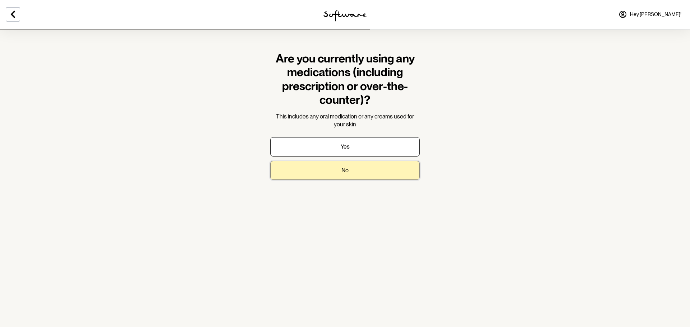
click at [343, 171] on p "No" at bounding box center [344, 170] width 7 height 7
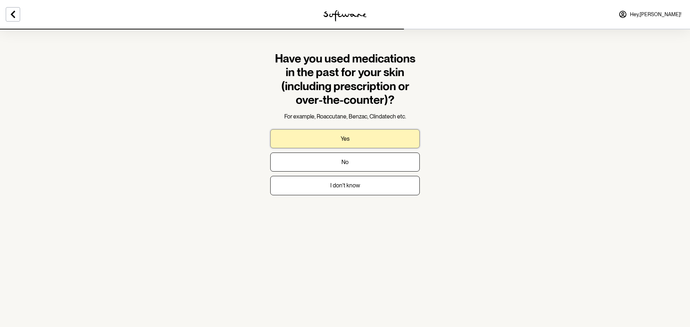
click at [351, 137] on button "Yes" at bounding box center [344, 138] width 149 height 19
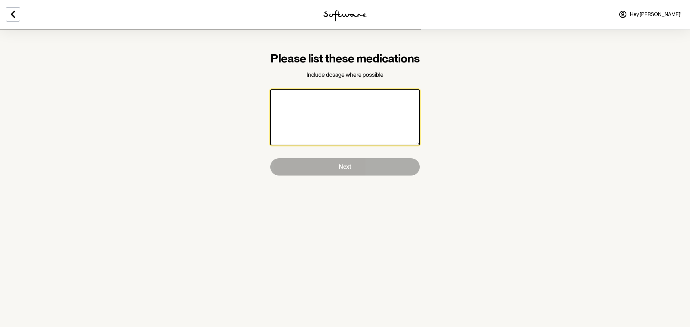
click at [315, 120] on textarea at bounding box center [344, 117] width 149 height 56
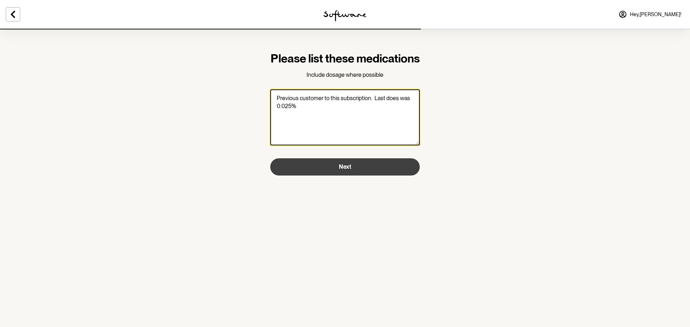
type textarea "Previous customer to this subscription. Last does was 0.025%"
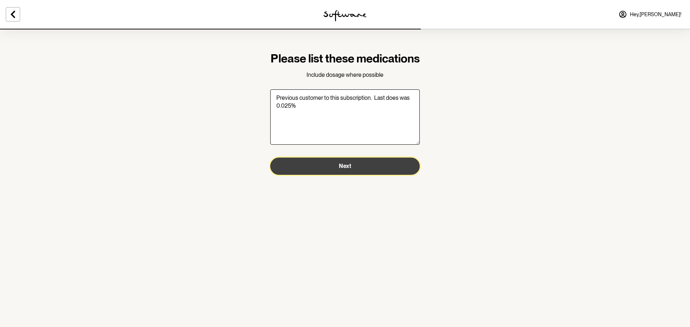
click at [346, 170] on span "Next" at bounding box center [345, 166] width 12 height 7
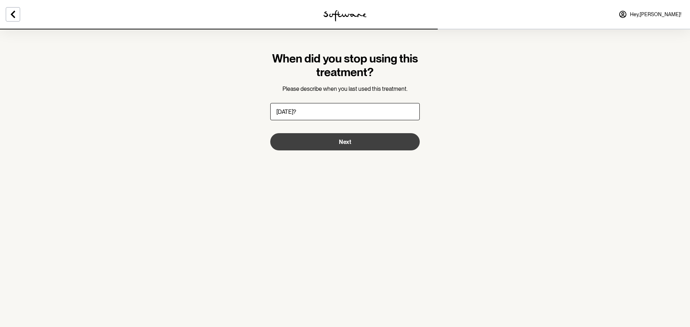
type input "[DATE]?"
click at [339, 143] on span "Next" at bounding box center [345, 142] width 12 height 7
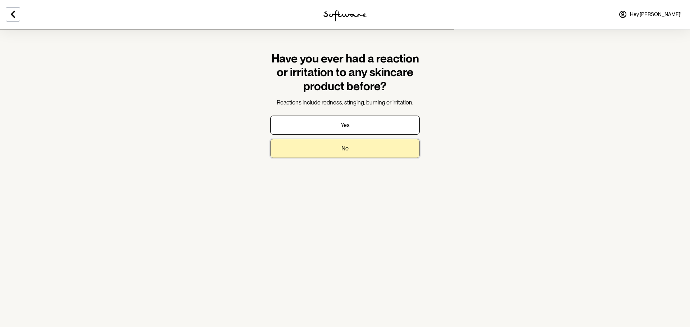
click at [345, 151] on p "No" at bounding box center [344, 148] width 7 height 7
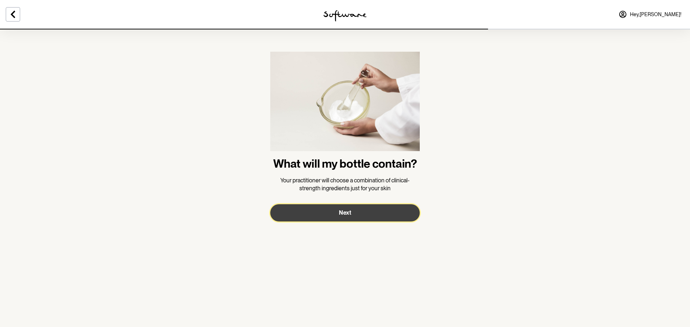
click at [342, 208] on button "Next" at bounding box center [344, 212] width 149 height 17
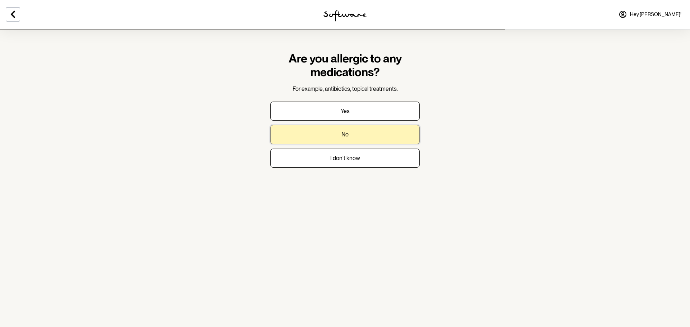
click at [344, 130] on button "No" at bounding box center [344, 134] width 149 height 19
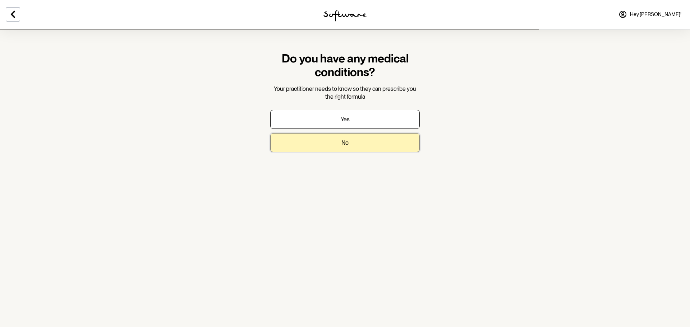
click at [345, 143] on p "No" at bounding box center [344, 142] width 7 height 7
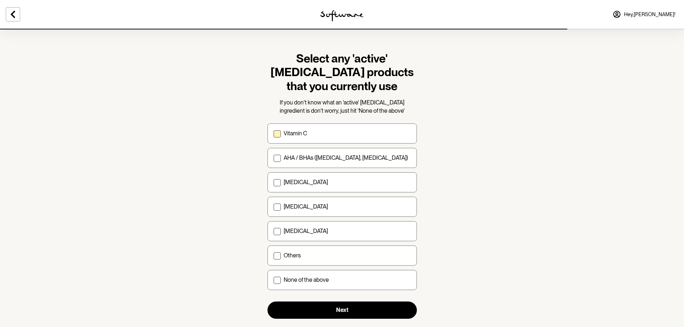
click at [279, 133] on span at bounding box center [277, 133] width 7 height 7
click at [274, 134] on input "Vitamin C" at bounding box center [273, 134] width 0 height 0
checkbox input "true"
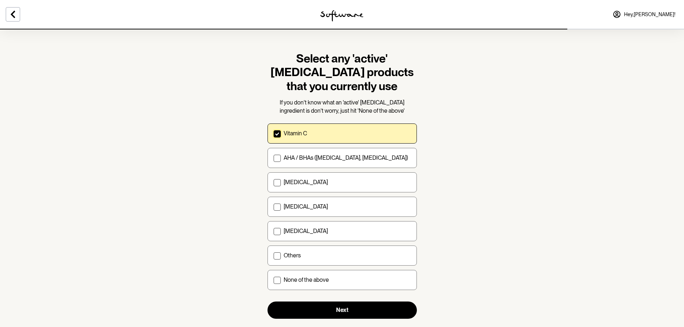
scroll to position [15, 0]
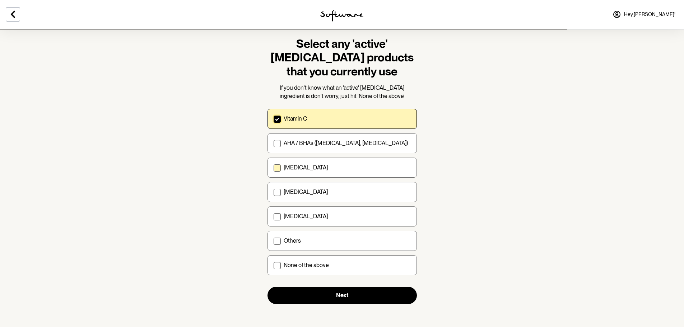
click at [276, 170] on span at bounding box center [277, 168] width 7 height 7
click at [274, 168] on input "[MEDICAL_DATA]" at bounding box center [273, 168] width 0 height 0
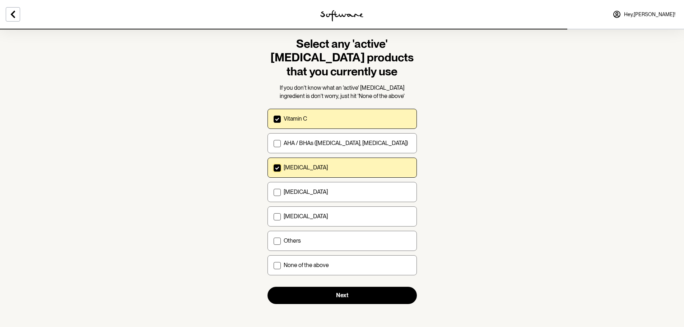
click at [277, 167] on icon at bounding box center [277, 168] width 4 height 3
click at [274, 168] on input "[MEDICAL_DATA]" at bounding box center [273, 168] width 0 height 0
checkbox input "false"
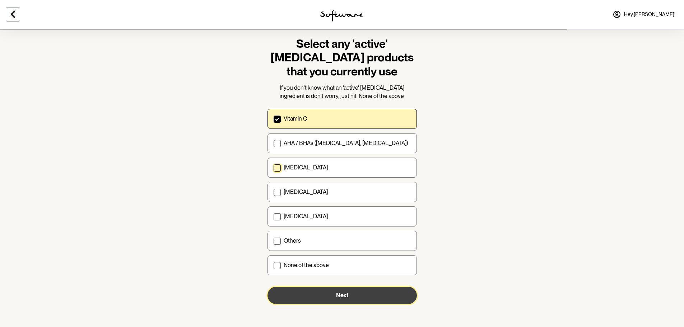
click at [348, 297] on button "Next" at bounding box center [342, 295] width 149 height 17
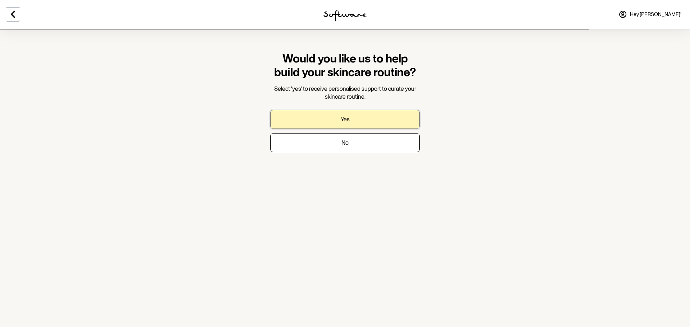
click at [347, 120] on p "Yes" at bounding box center [345, 119] width 9 height 7
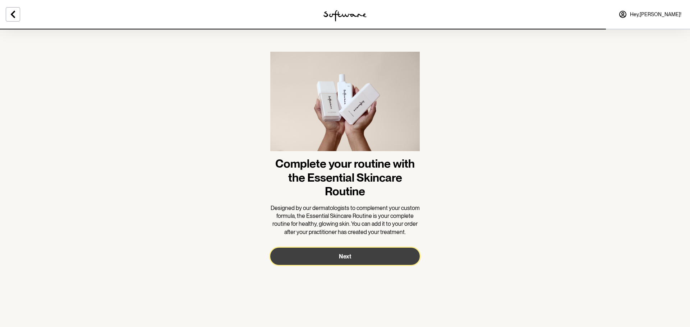
click at [346, 260] on button "Next" at bounding box center [344, 256] width 149 height 17
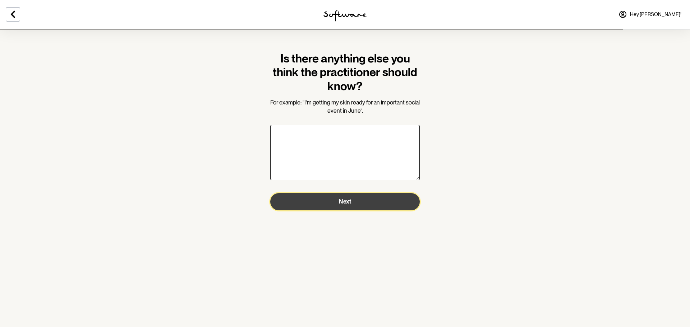
click at [344, 200] on span "Next" at bounding box center [345, 201] width 12 height 7
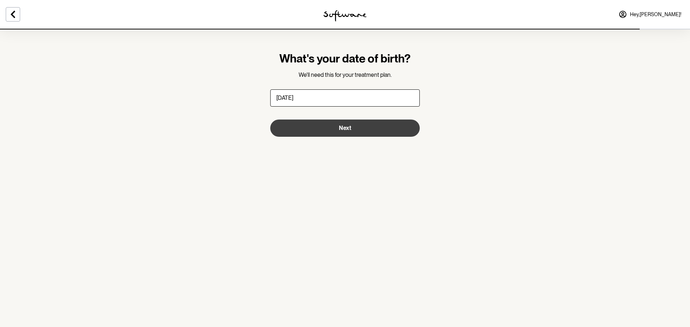
type input "[DATE]"
click at [346, 129] on span "Next" at bounding box center [345, 128] width 12 height 7
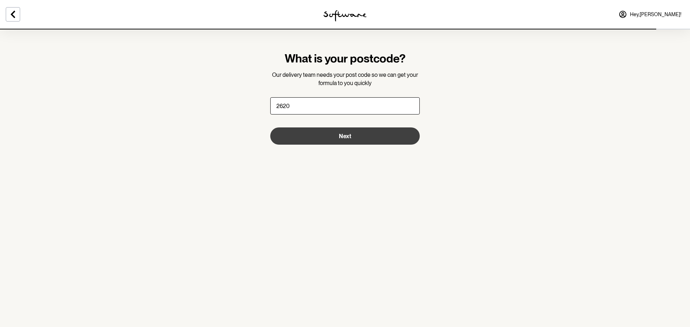
type input "2620"
click at [346, 137] on span "Next" at bounding box center [345, 136] width 12 height 7
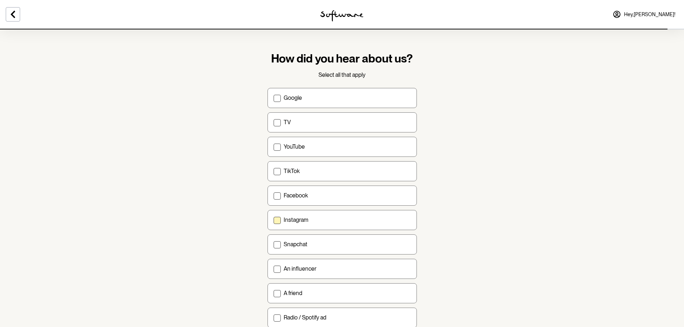
click at [279, 220] on span at bounding box center [277, 220] width 7 height 7
click at [274, 220] on input "Instagram" at bounding box center [273, 220] width 0 height 0
checkbox input "true"
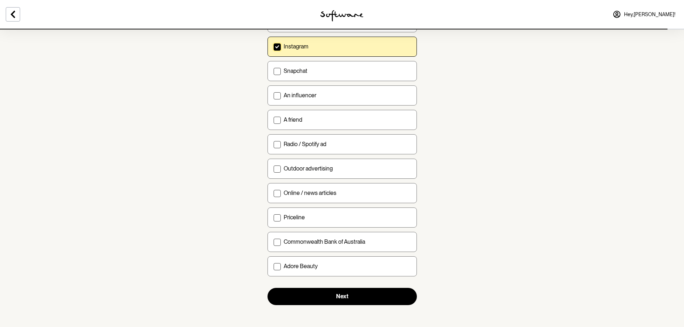
scroll to position [175, 0]
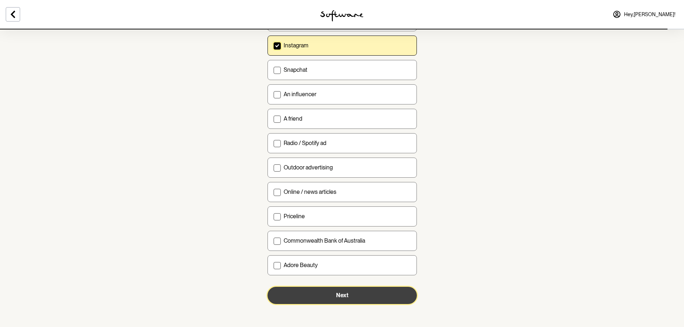
click at [384, 291] on button "Next" at bounding box center [342, 295] width 149 height 17
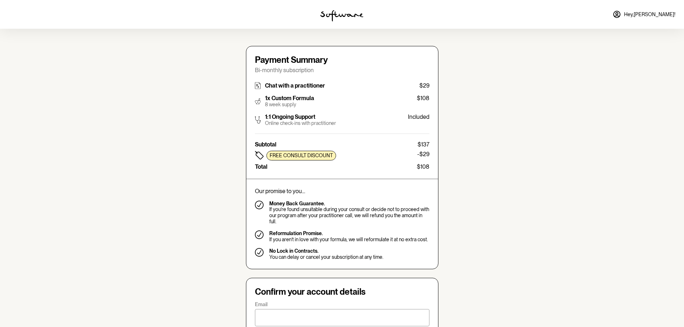
type input "[EMAIL_ADDRESS][DOMAIN_NAME]"
type input "[PHONE_NUMBER]"
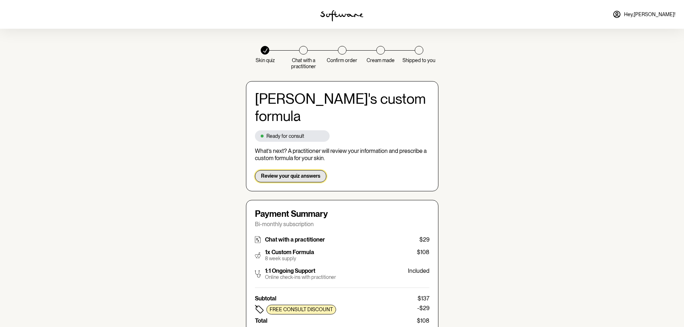
click at [301, 173] on span "Review your quiz answers" at bounding box center [290, 176] width 59 height 6
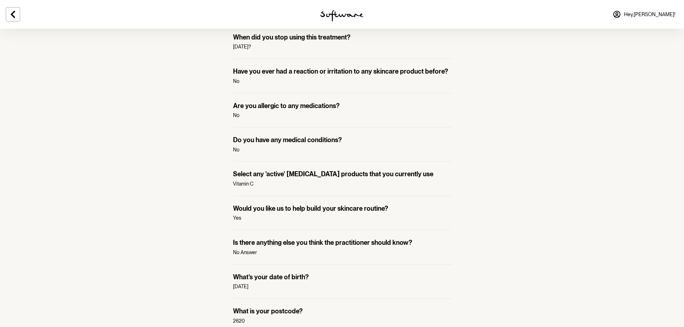
scroll to position [589, 0]
